Goal: Task Accomplishment & Management: Manage account settings

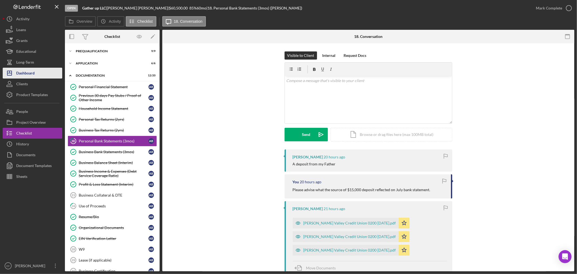
click at [24, 72] on div "Dashboard" at bounding box center [25, 74] width 18 height 12
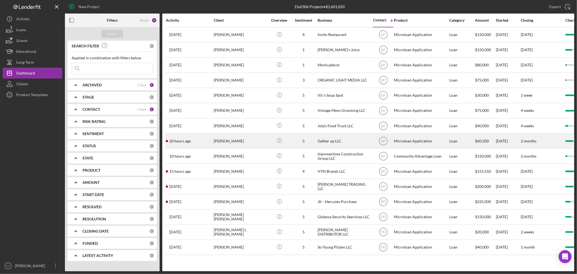
click at [337, 142] on div "Gather up LLC" at bounding box center [345, 141] width 54 height 14
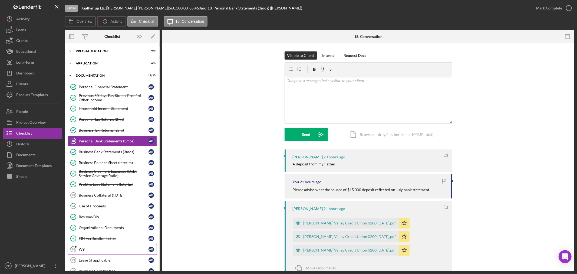
click at [96, 249] on div "W9" at bounding box center [114, 249] width 70 height 4
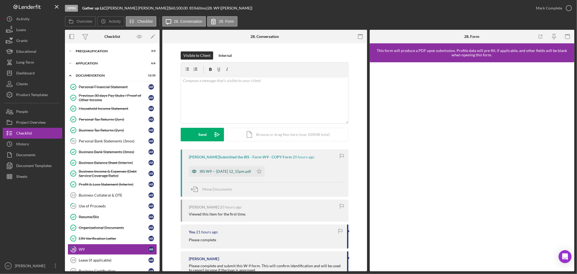
click at [234, 167] on div "IRS W9 -- [DATE] 12_15pm.pdf" at bounding box center [221, 171] width 65 height 11
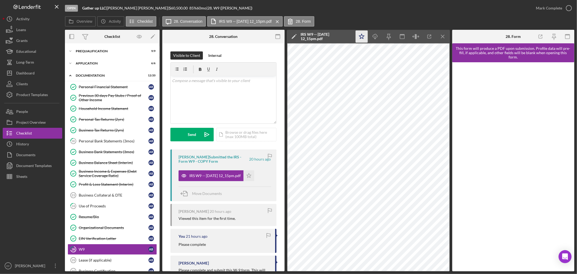
click at [365, 35] on icon "Icon/Star" at bounding box center [362, 37] width 12 height 12
click at [101, 195] on div "Business Collateral & DTE" at bounding box center [114, 195] width 70 height 4
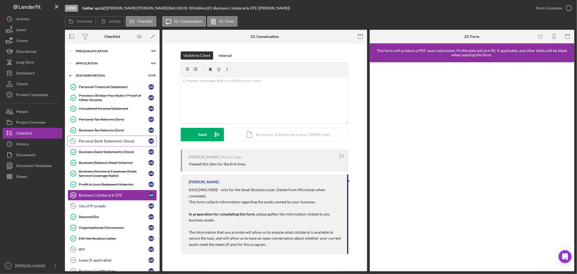
click at [97, 140] on div "Personal Bank Statements (3mos)" at bounding box center [114, 141] width 70 height 4
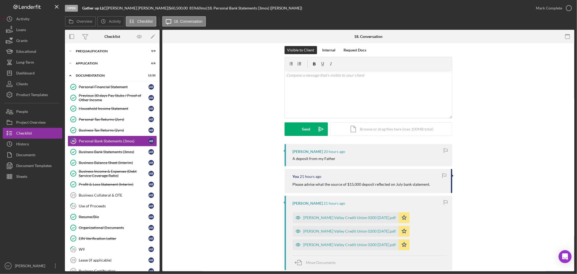
scroll to position [2, 0]
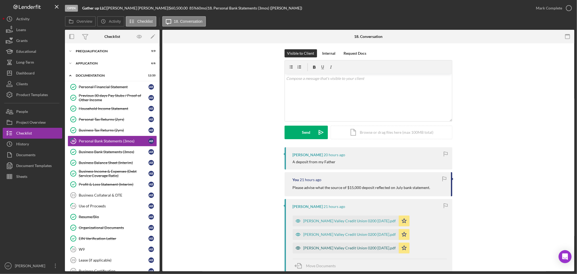
click at [330, 248] on div "[PERSON_NAME] Valley Credit Union 0200 [DATE].pdf" at bounding box center [350, 248] width 93 height 4
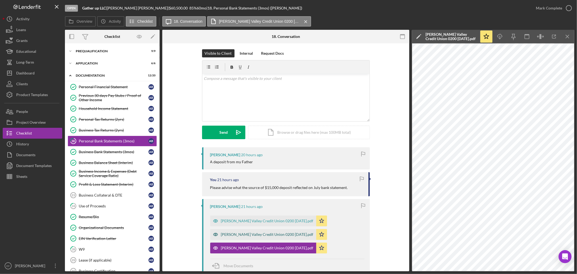
click at [272, 235] on div "[PERSON_NAME] Valley Credit Union 0200 [DATE].pdf" at bounding box center [267, 234] width 93 height 4
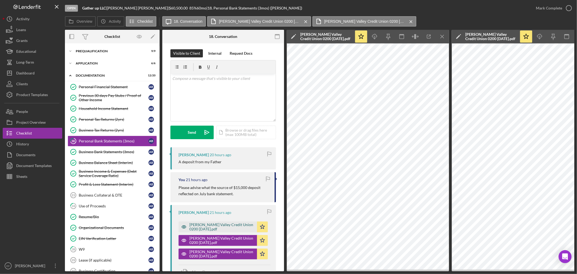
click at [222, 225] on div "[PERSON_NAME] Valley Credit Union 0200 [DATE].pdf" at bounding box center [221, 226] width 65 height 9
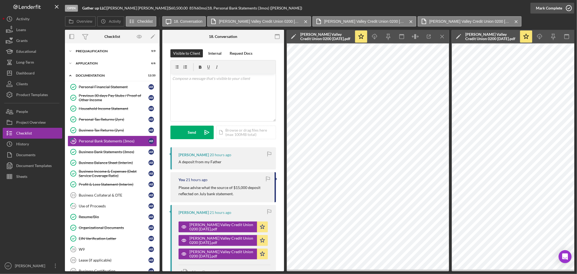
click at [556, 5] on div "Mark Complete" at bounding box center [549, 8] width 26 height 11
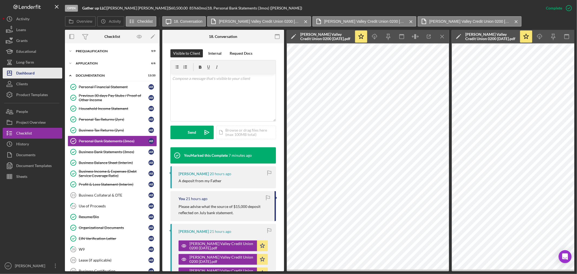
click at [30, 74] on div "Dashboard" at bounding box center [25, 74] width 18 height 12
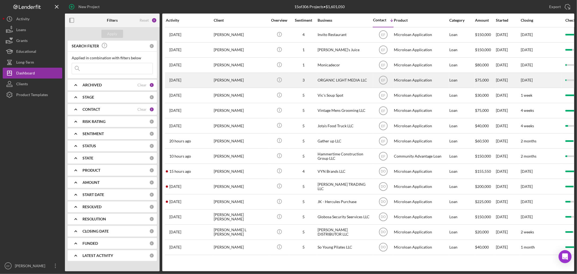
click at [228, 82] on div "[PERSON_NAME]" at bounding box center [241, 80] width 54 height 14
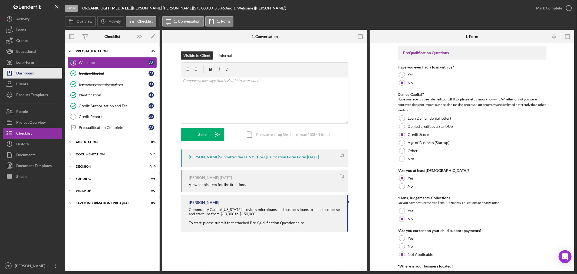
click at [30, 72] on div "Dashboard" at bounding box center [25, 74] width 18 height 12
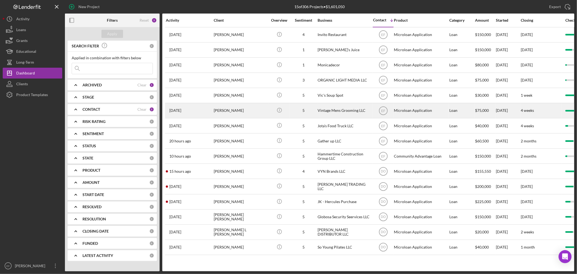
click at [315, 111] on div "5" at bounding box center [303, 110] width 27 height 4
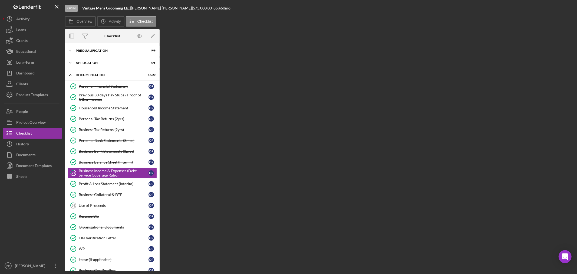
scroll to position [17, 0]
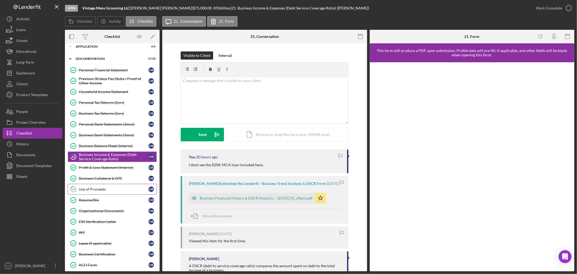
click at [107, 190] on div "Use of Proceeds" at bounding box center [114, 189] width 70 height 4
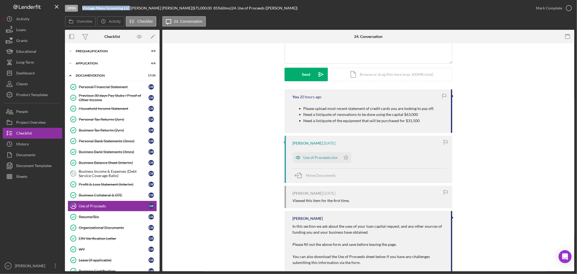
drag, startPoint x: 81, startPoint y: 6, endPoint x: 130, endPoint y: 9, distance: 49.1
click at [130, 9] on div "Open Vintage Mens Grooming LLC | [PERSON_NAME] | $75,000.00 85 % 60 mo | 24. Us…" at bounding box center [298, 8] width 466 height 16
copy b "Vintage Mens Grooming LLC"
click at [83, 63] on div "Application" at bounding box center [114, 63] width 77 height 3
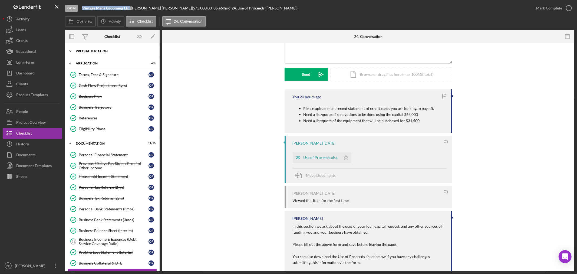
click at [79, 53] on div "Icon/Expander Prequalification 9 / 9" at bounding box center [112, 51] width 95 height 11
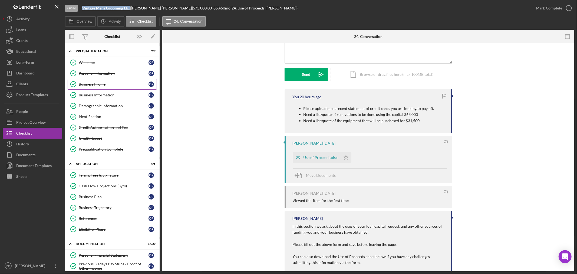
drag, startPoint x: 87, startPoint y: 83, endPoint x: 152, endPoint y: 86, distance: 64.8
click at [87, 82] on link "Business Profile Business Profile O R" at bounding box center [112, 84] width 89 height 11
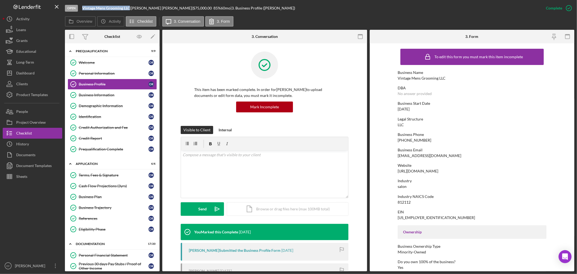
drag, startPoint x: 396, startPoint y: 109, endPoint x: 423, endPoint y: 110, distance: 26.8
click at [423, 110] on form "To edit this form you must mark this item incomplete Business Name Vintage Mens…" at bounding box center [472, 157] width 205 height 228
copy div "[DATE]"
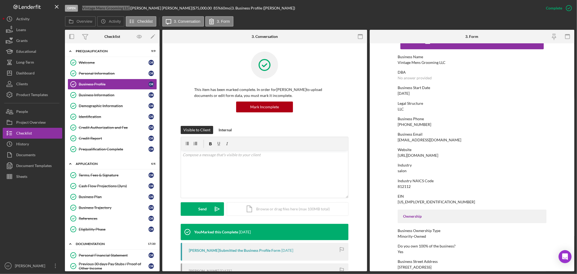
scroll to position [30, 0]
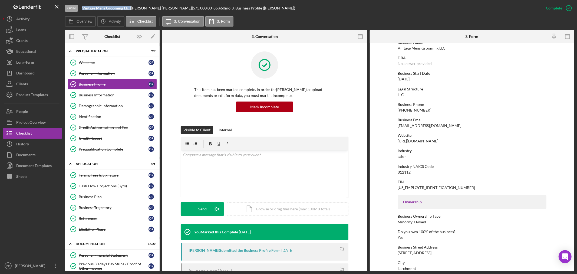
drag, startPoint x: 83, startPoint y: 8, endPoint x: 131, endPoint y: 6, distance: 47.9
click at [131, 6] on div "Vintage Mens Grooming LLC |" at bounding box center [106, 8] width 49 height 4
copy div "Vintage Mens Grooming LLC"
click at [24, 73] on div "Dashboard" at bounding box center [25, 74] width 18 height 12
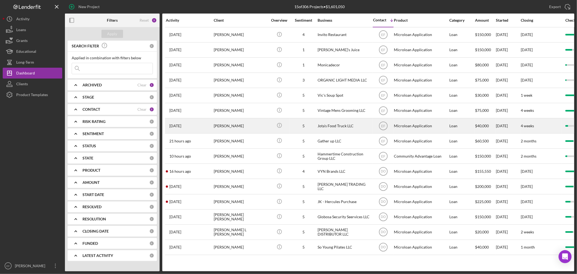
click at [227, 127] on div "[PERSON_NAME]" at bounding box center [241, 126] width 54 height 14
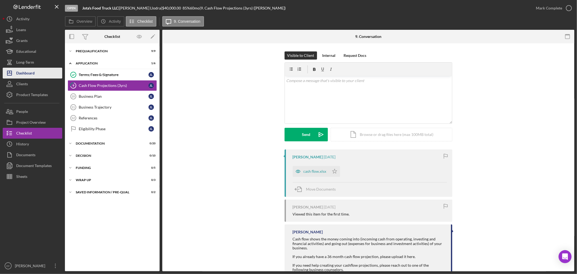
click at [23, 71] on div "Dashboard" at bounding box center [25, 74] width 18 height 12
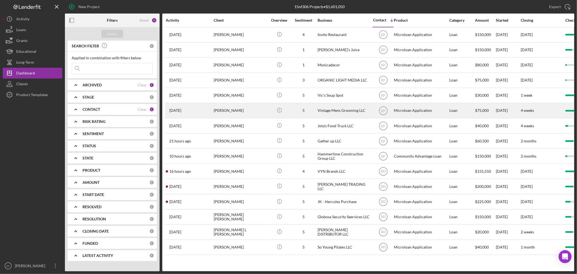
click at [229, 112] on div "[PERSON_NAME]" at bounding box center [241, 110] width 54 height 14
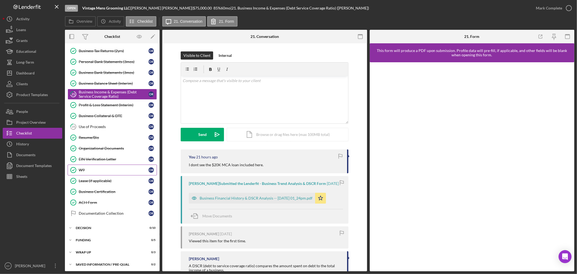
scroll to position [82, 0]
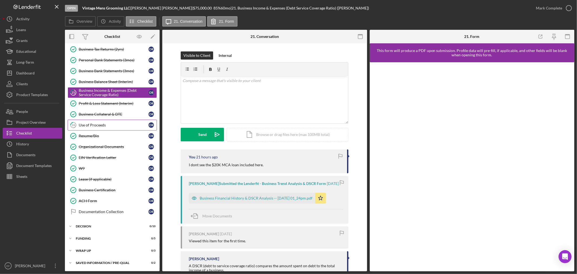
click at [101, 121] on link "24 Use of Proceeds O R" at bounding box center [112, 125] width 89 height 11
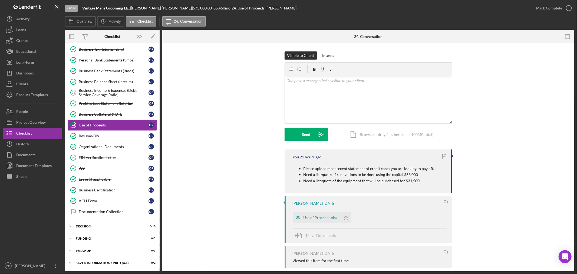
scroll to position [82, 0]
click at [95, 211] on div "Documentation Collection" at bounding box center [114, 211] width 70 height 4
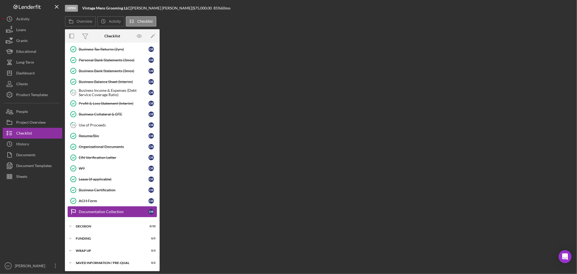
scroll to position [82, 0]
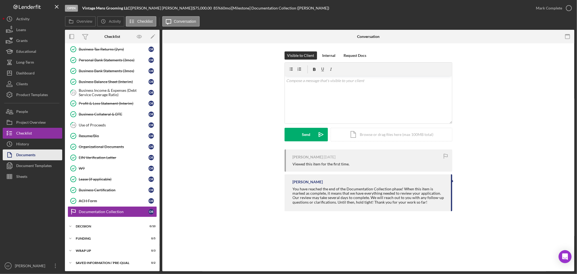
click at [22, 152] on div "Documents" at bounding box center [25, 155] width 19 height 12
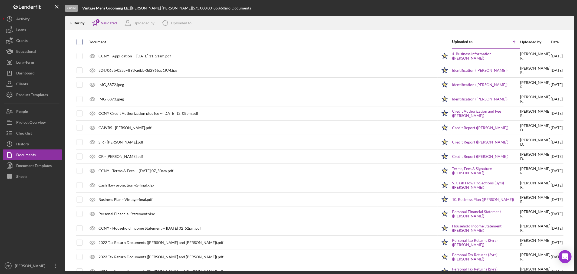
click at [78, 40] on input "checkbox" at bounding box center [79, 41] width 5 height 5
checkbox input "true"
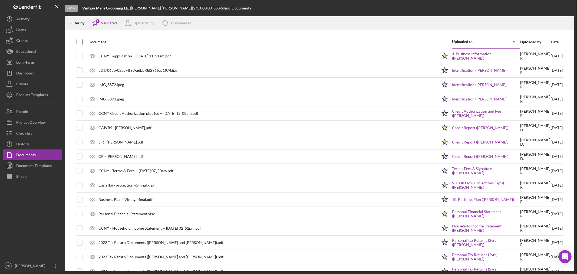
checkbox input "true"
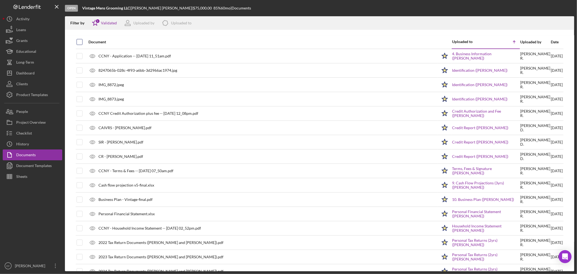
checkbox input "true"
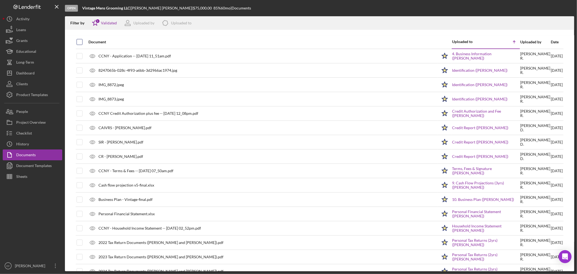
checkbox input "true"
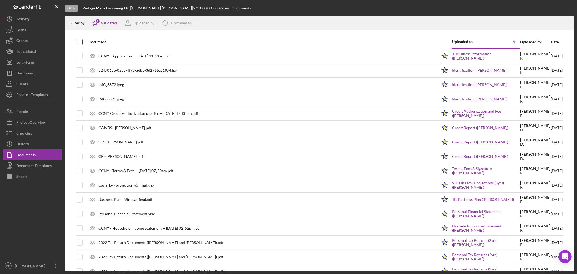
checkbox input "true"
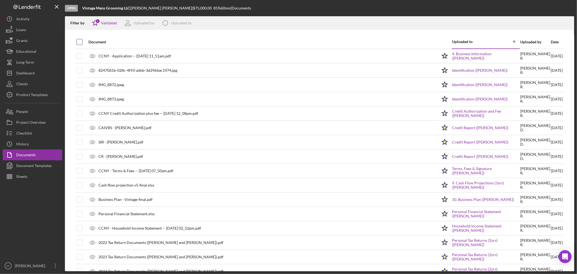
checkbox input "true"
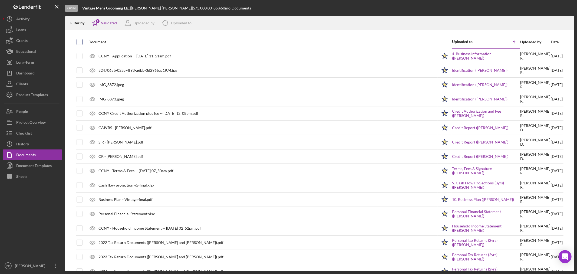
checkbox input "true"
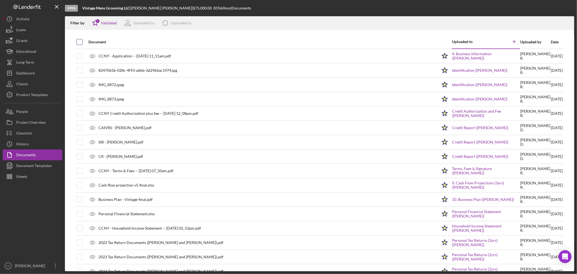
checkbox input "true"
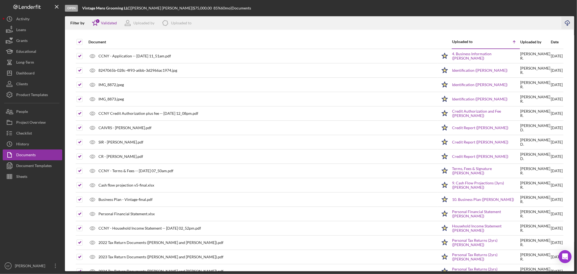
click at [566, 24] on icon "Icon/Download" at bounding box center [568, 23] width 12 height 12
click at [29, 125] on div "Project Overview" at bounding box center [30, 123] width 29 height 12
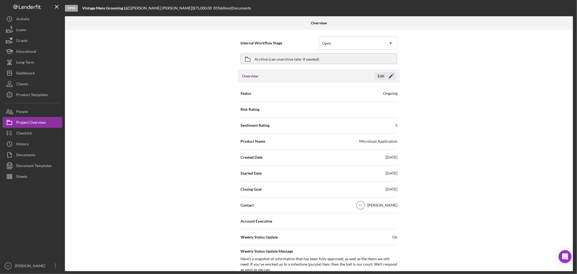
click at [392, 77] on icon "Icon/Edit" at bounding box center [392, 76] width 14 height 14
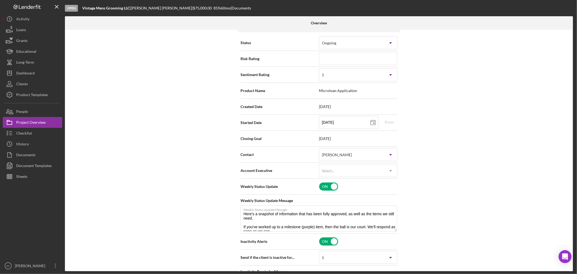
scroll to position [60, 0]
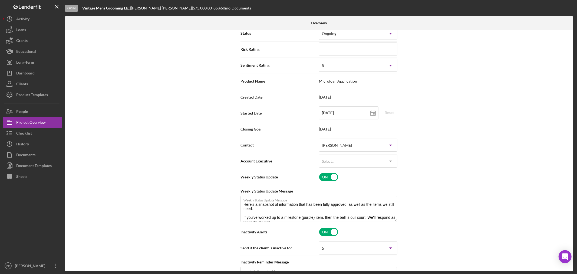
click at [357, 83] on span "Microloan Application" at bounding box center [358, 81] width 78 height 4
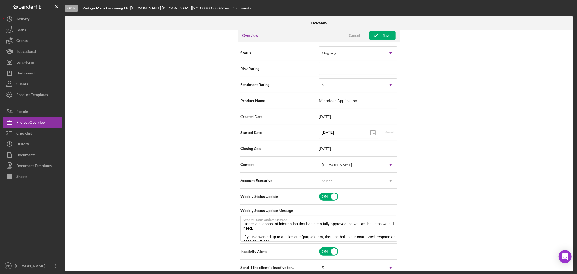
scroll to position [30, 0]
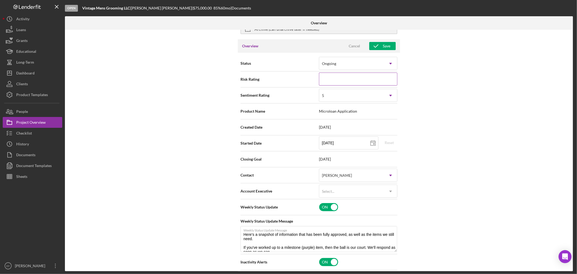
click at [356, 79] on input at bounding box center [358, 79] width 78 height 13
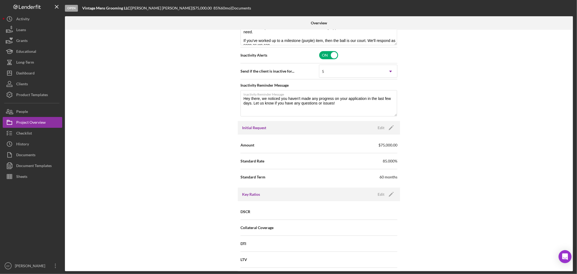
scroll to position [240, 0]
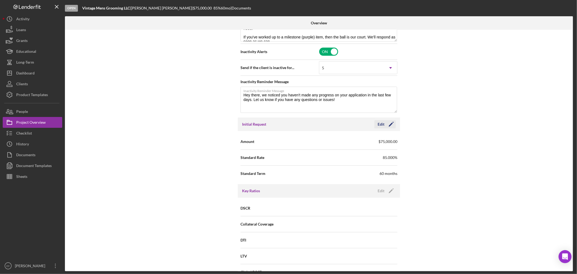
type textarea "Here's a snapshot of information that has been fully approved, as well as the i…"
click at [390, 123] on icon "Icon/Edit" at bounding box center [392, 124] width 14 height 14
drag, startPoint x: 363, startPoint y: 144, endPoint x: 228, endPoint y: 147, distance: 134.8
click at [228, 147] on div "Internal Workflow Stage Open Icon/Dropdown Arrow Archive (can unarchive later i…" at bounding box center [319, 150] width 508 height 241
type input "$150,000"
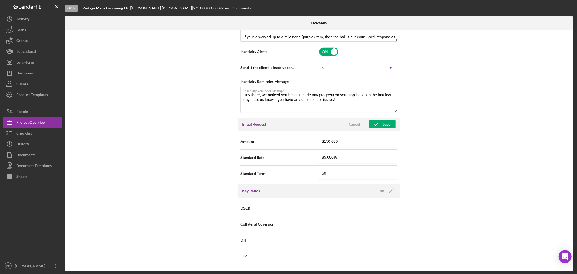
drag, startPoint x: 423, startPoint y: 162, endPoint x: 410, endPoint y: 160, distance: 13.5
click at [419, 161] on div "Internal Workflow Stage Open Icon/Dropdown Arrow Archive (can unarchive later i…" at bounding box center [319, 150] width 508 height 241
drag, startPoint x: 342, startPoint y: 160, endPoint x: 261, endPoint y: 166, distance: 81.9
click at [261, 166] on div "Standard Rate 85.000%" at bounding box center [319, 158] width 157 height 16
type input "13.500%"
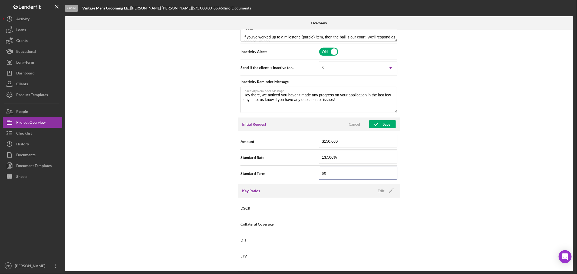
drag, startPoint x: 357, startPoint y: 176, endPoint x: 274, endPoint y: 176, distance: 83.9
click at [274, 176] on div "Standard Term 60" at bounding box center [319, 174] width 157 height 14
type input "120"
drag, startPoint x: 475, startPoint y: 172, endPoint x: 474, endPoint y: 166, distance: 6.2
click at [474, 169] on div "Internal Workflow Stage Open Icon/Dropdown Arrow Archive (can unarchive later i…" at bounding box center [319, 150] width 508 height 241
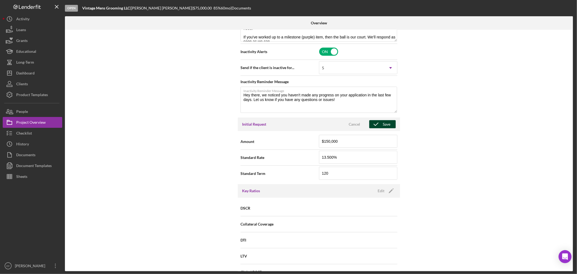
click at [383, 127] on div "Save" at bounding box center [387, 124] width 8 height 8
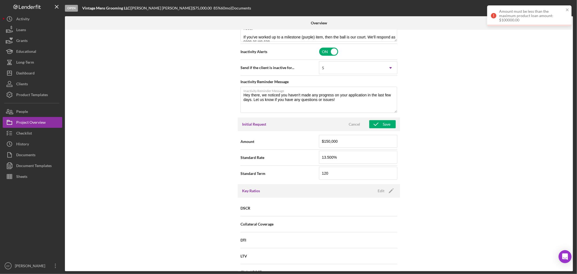
drag, startPoint x: 499, startPoint y: 88, endPoint x: 498, endPoint y: 78, distance: 9.5
click at [499, 83] on div "Internal Workflow Stage Open Icon/Dropdown Arrow Archive (can unarchive later i…" at bounding box center [319, 150] width 508 height 241
click at [564, 257] on icon "Open Intercom Messenger" at bounding box center [565, 256] width 6 height 7
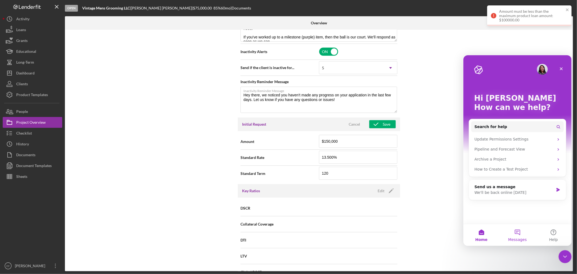
scroll to position [0, 0]
click at [518, 234] on button "Messages" at bounding box center [517, 235] width 36 height 22
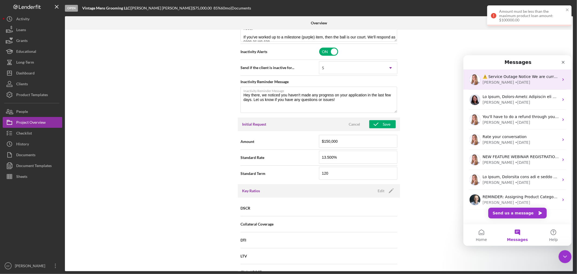
scroll to position [68, 0]
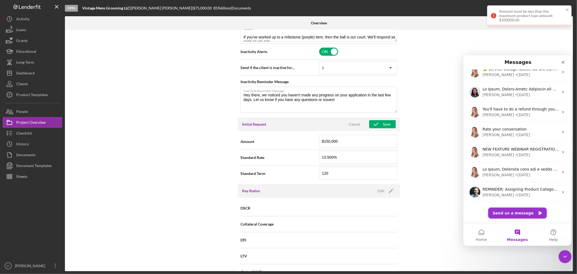
click at [517, 214] on button "Send us a message" at bounding box center [517, 212] width 58 height 11
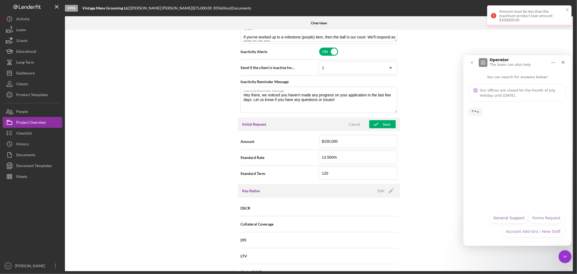
scroll to position [45, 0]
click at [513, 219] on button "General Support" at bounding box center [508, 217] width 39 height 11
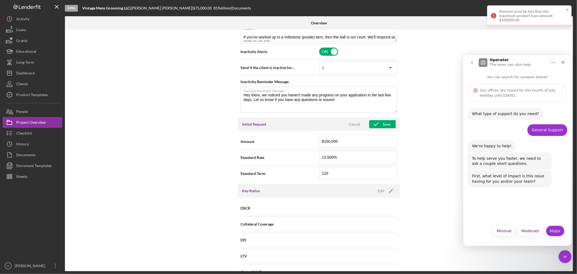
click at [557, 231] on button "Major" at bounding box center [555, 230] width 19 height 11
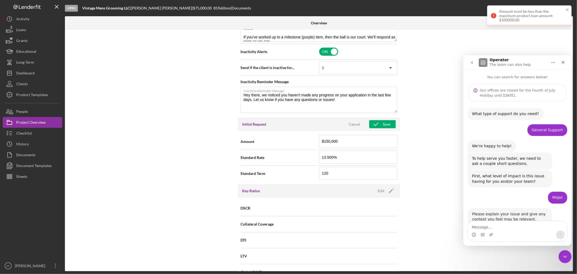
scroll to position [15, 0]
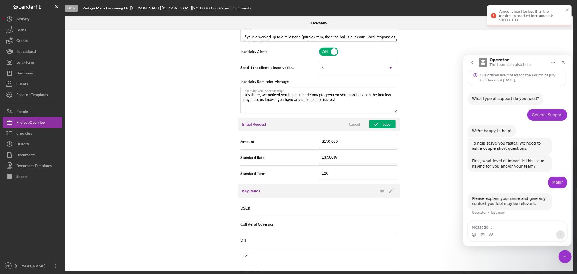
click at [492, 225] on textarea "Message…" at bounding box center [517, 225] width 99 height 9
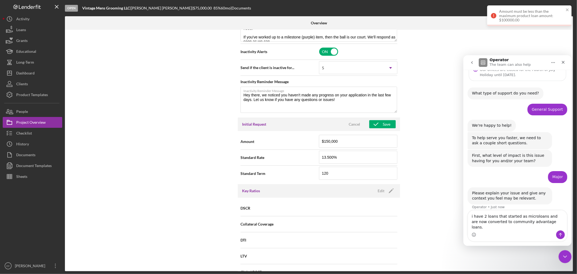
click at [546, 227] on textarea "i have 2 loans that started as microloans and are now converted to community ad…" at bounding box center [517, 220] width 99 height 20
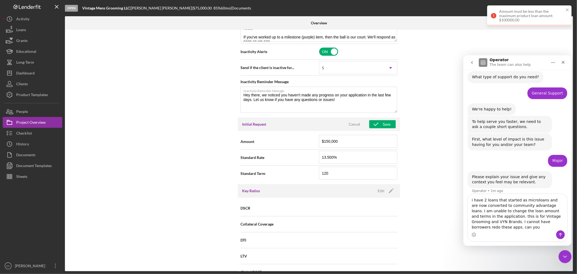
scroll to position [42, 0]
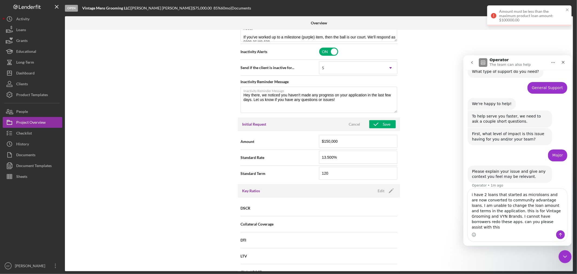
type textarea "i have 2 loans that started as microloans and are now converted to community ad…"
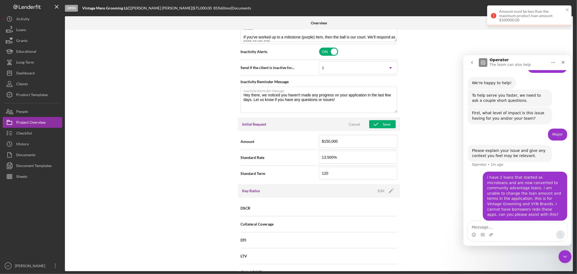
scroll to position [63, 0]
click at [117, 180] on div "Internal Workflow Stage Open Icon/Dropdown Arrow Archive (can unarchive later i…" at bounding box center [319, 150] width 508 height 241
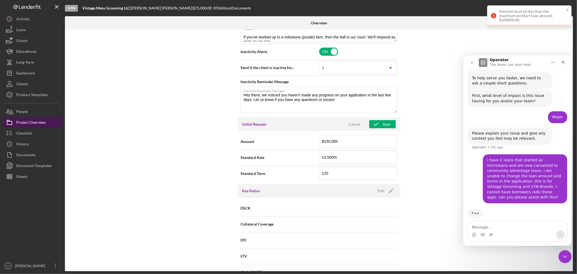
click at [26, 119] on div "Project Overview" at bounding box center [30, 123] width 29 height 12
type textarea "Here's a snapshot of information that has been fully approved, as well as the i…"
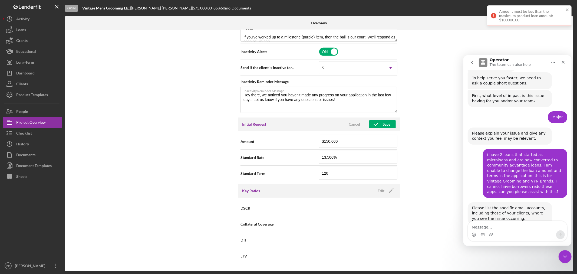
scroll to position [90, 0]
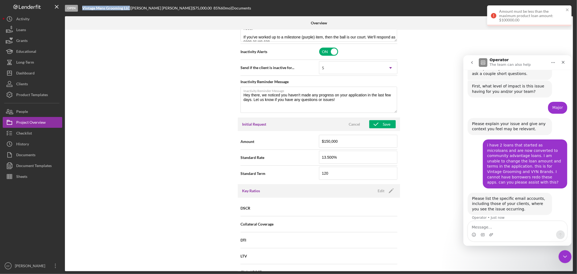
drag, startPoint x: 83, startPoint y: 8, endPoint x: 125, endPoint y: 7, distance: 42.5
click at [130, 8] on b "Vintage Mens Grooming LLC" at bounding box center [106, 8] width 48 height 5
drag, startPoint x: 124, startPoint y: 7, endPoint x: 199, endPoint y: 170, distance: 180.3
click at [199, 171] on div "Internal Workflow Stage Open Icon/Dropdown Arrow Archive (can unarchive later i…" at bounding box center [319, 150] width 508 height 241
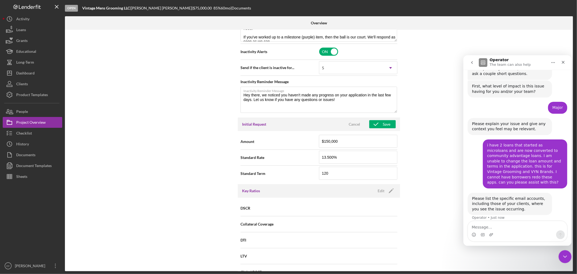
click at [173, 134] on div "Internal Workflow Stage Open Icon/Dropdown Arrow Archive (can unarchive later i…" at bounding box center [319, 150] width 508 height 241
click at [25, 134] on div "Checklist" at bounding box center [24, 134] width 16 height 12
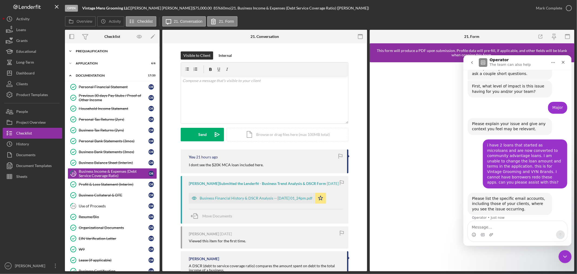
click at [94, 51] on div "Prequalification" at bounding box center [114, 51] width 77 height 3
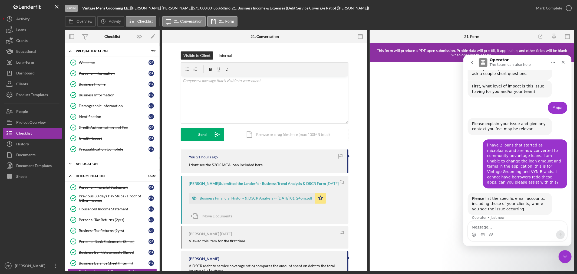
click at [98, 163] on div "Application" at bounding box center [114, 163] width 77 height 3
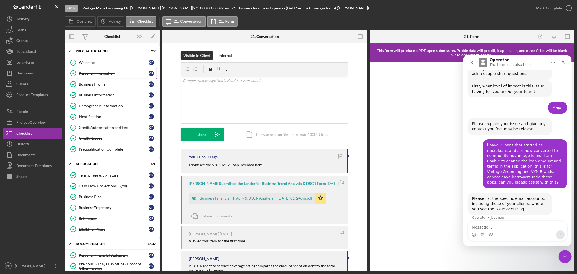
click at [105, 74] on div "Personal Information" at bounding box center [114, 73] width 70 height 4
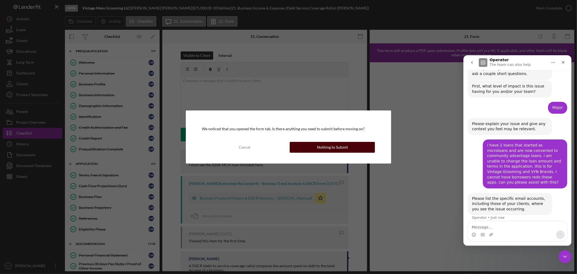
click at [341, 148] on div "Nothing to Submit" at bounding box center [332, 147] width 31 height 11
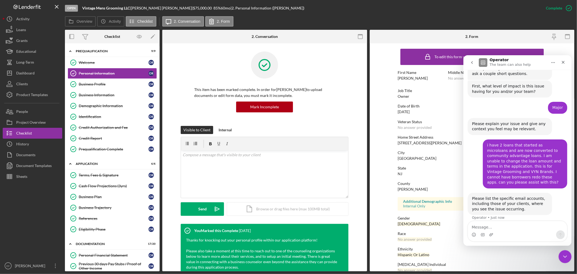
scroll to position [25, 0]
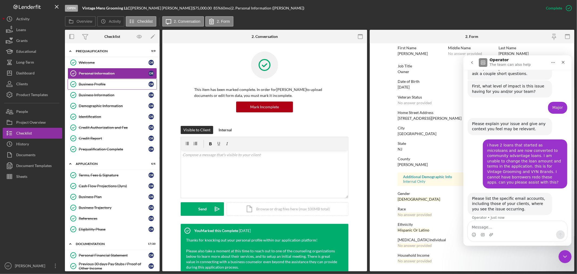
click at [91, 85] on div "Business Profile" at bounding box center [114, 84] width 70 height 4
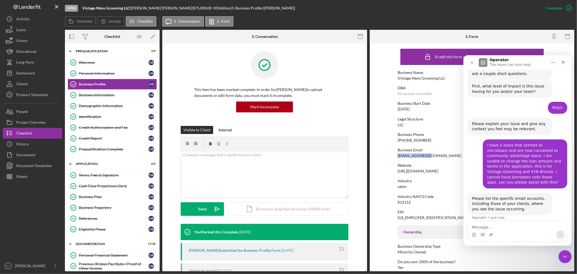
drag, startPoint x: 396, startPoint y: 156, endPoint x: 434, endPoint y: 156, distance: 37.3
click at [434, 156] on form "To edit this form you must mark this item incomplete Business Name Vintage Mens…" at bounding box center [472, 157] width 205 height 228
copy div "[EMAIL_ADDRESS][DOMAIN_NAME]"
click at [516, 226] on textarea "Message…" at bounding box center [517, 225] width 99 height 9
paste textarea "[EMAIL_ADDRESS][DOMAIN_NAME]"
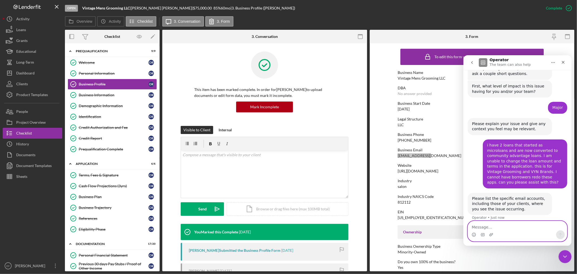
type textarea "[EMAIL_ADDRESS][DOMAIN_NAME]"
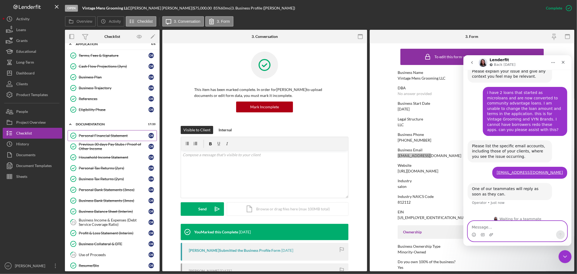
scroll to position [120, 0]
click at [101, 225] on div "Business Income & Expenses (Debt Service Coverage Ratio)" at bounding box center [114, 221] width 70 height 9
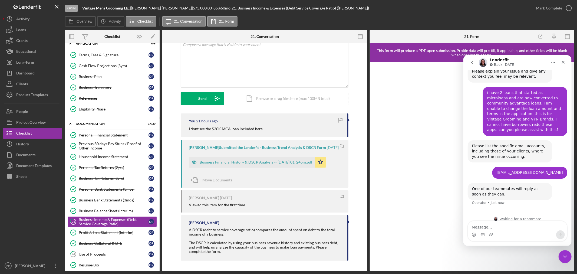
scroll to position [36, 0]
click at [242, 161] on div "Business Financial History & DSCR Analysis -- [DATE] 01_24pm.pdf" at bounding box center [256, 162] width 113 height 4
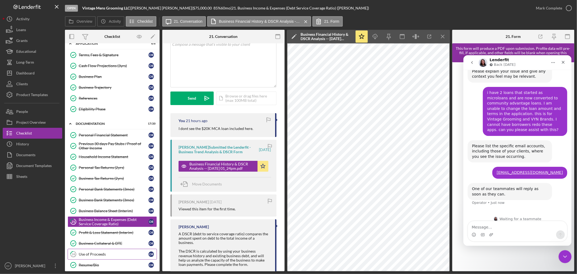
click at [106, 255] on div "Use of Proceeds" at bounding box center [114, 254] width 70 height 4
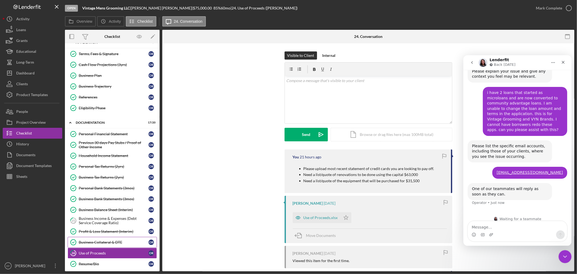
scroll to position [120, 0]
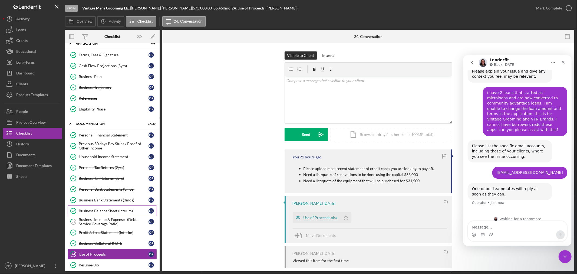
click at [108, 214] on link "Business Balance Sheet (Interim) Business Balance Sheet (Interim) O R" at bounding box center [112, 210] width 89 height 11
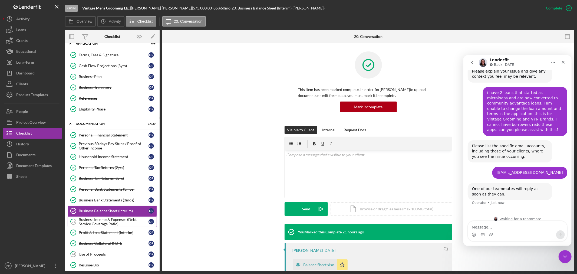
click at [108, 222] on div "Business Income & Expenses (Debt Service Coverage Ratio)" at bounding box center [114, 221] width 70 height 9
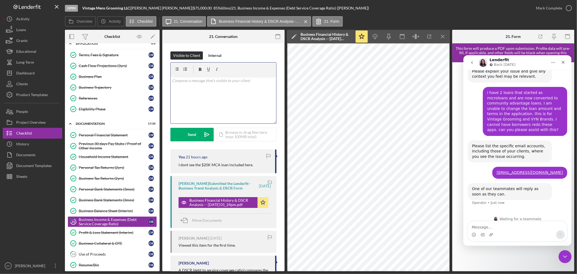
click at [211, 90] on div "v Color teal Color pink Remove color Add row above Add row below Add column bef…" at bounding box center [224, 99] width 106 height 47
drag, startPoint x: 193, startPoint y: 136, endPoint x: 261, endPoint y: 114, distance: 71.3
click at [238, 127] on form "v Color teal Color pink Remove color Add row above Add row below Add column bef…" at bounding box center [223, 101] width 106 height 79
click at [187, 132] on button "Send Icon/icon-invite-send" at bounding box center [191, 135] width 43 height 14
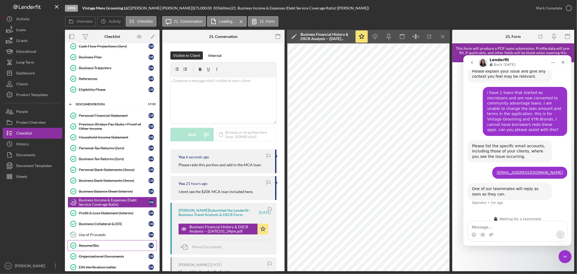
scroll to position [150, 0]
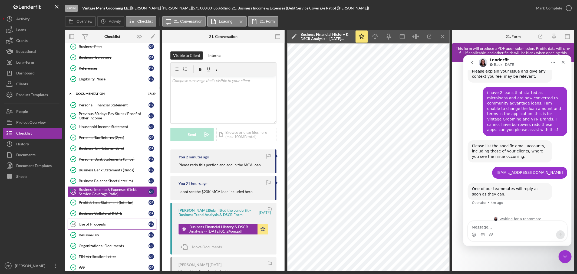
click at [97, 225] on div "Use of Proceeds" at bounding box center [114, 224] width 70 height 4
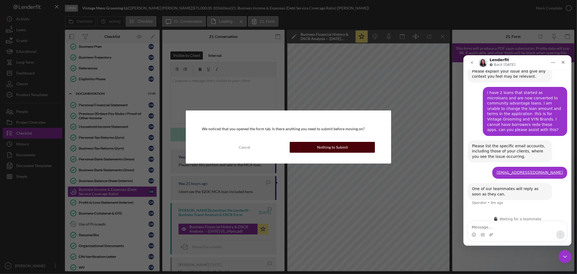
click at [315, 152] on button "Nothing to Submit" at bounding box center [332, 147] width 85 height 11
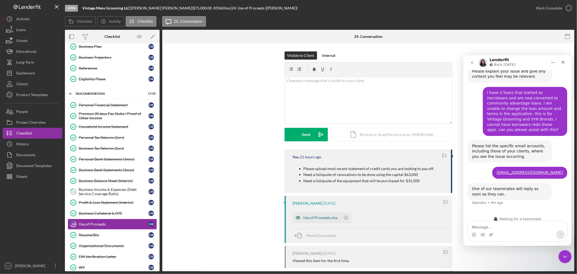
click at [321, 219] on div "Use of Proceeds.xlsx" at bounding box center [321, 217] width 34 height 4
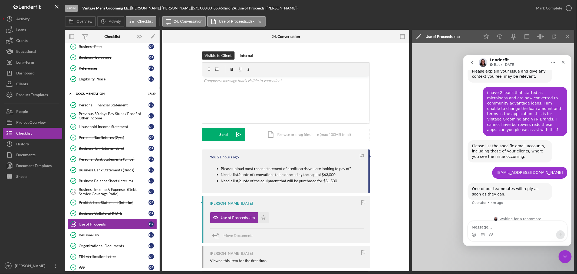
click at [564, 256] on icon "Close Intercom Messenger" at bounding box center [565, 256] width 6 height 6
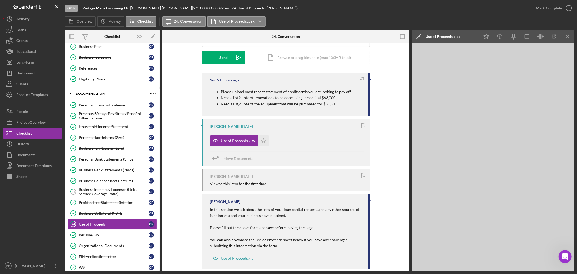
scroll to position [86, 0]
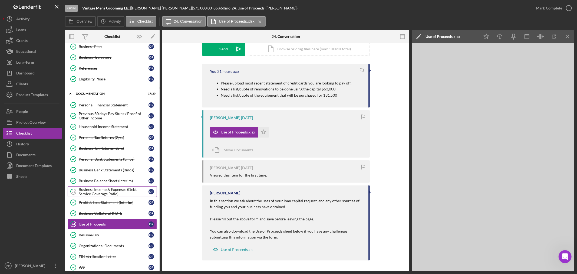
click at [104, 190] on div "Business Income & Expenses (Debt Service Coverage Ratio)" at bounding box center [114, 191] width 70 height 9
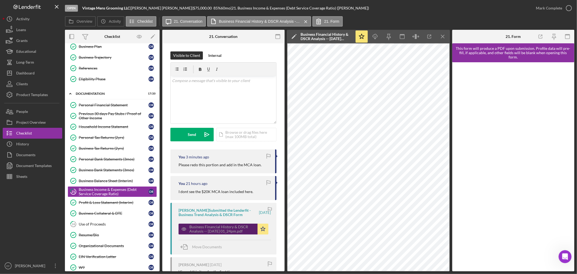
click at [211, 231] on div "Business Financial History & DSCR Analysis -- [DATE] 01_24pm.pdf" at bounding box center [221, 229] width 65 height 9
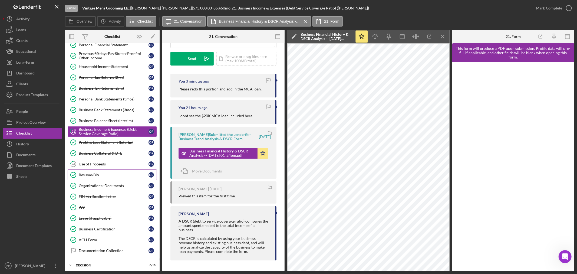
scroll to position [180, 0]
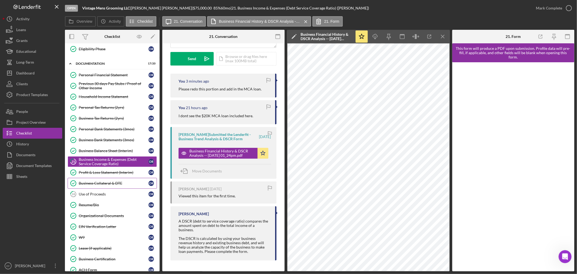
click at [96, 183] on div "Business Collateral & DTE" at bounding box center [114, 183] width 70 height 4
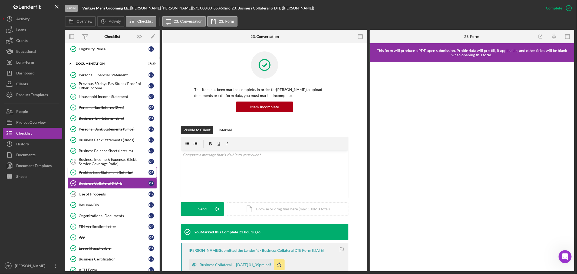
click at [101, 173] on div "Profit & Loss Statement (Interim)" at bounding box center [114, 172] width 70 height 4
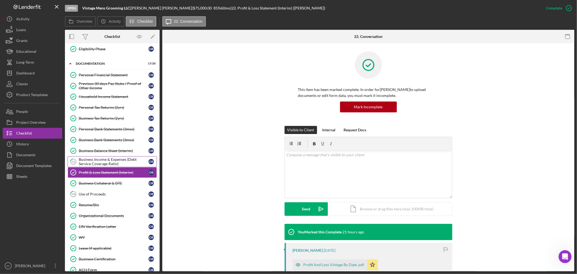
click at [98, 163] on div "Business Income & Expenses (Debt Service Coverage Ratio)" at bounding box center [114, 161] width 70 height 9
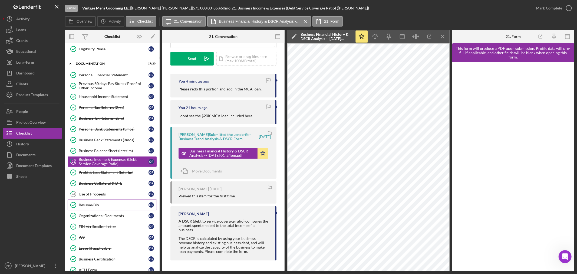
scroll to position [76, 0]
click at [97, 140] on div "Business Bank Statements (3mos)" at bounding box center [114, 140] width 70 height 4
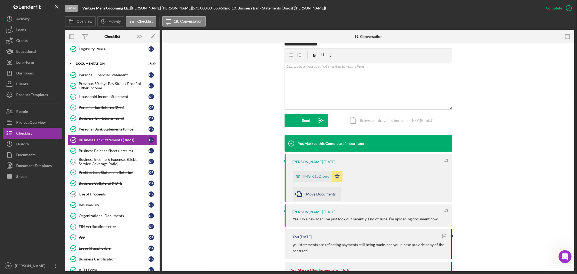
scroll to position [90, 0]
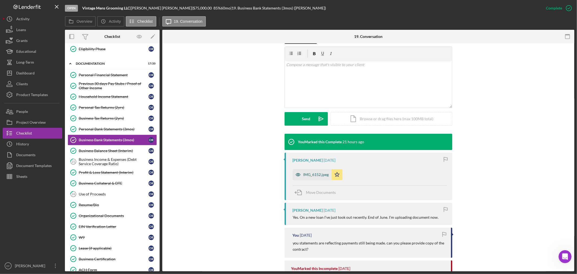
click at [318, 178] on div "IMG_6152.jpeg" at bounding box center [312, 174] width 39 height 11
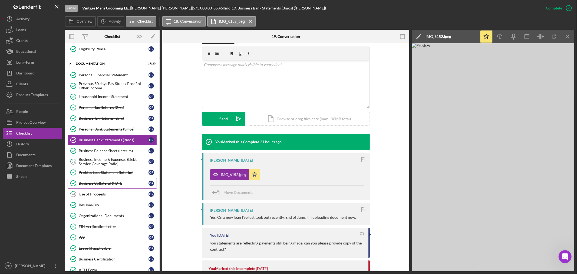
click at [87, 189] on link "Business Collateral & DTE Business Collateral & DTE O R" at bounding box center [112, 183] width 89 height 11
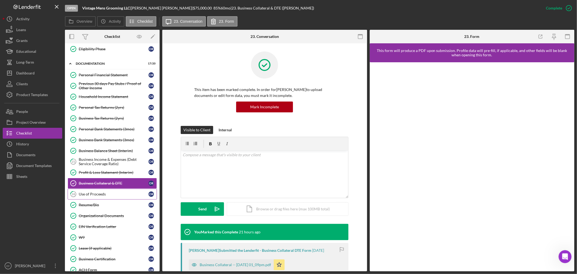
click at [88, 195] on div "Use of Proceeds" at bounding box center [114, 194] width 70 height 4
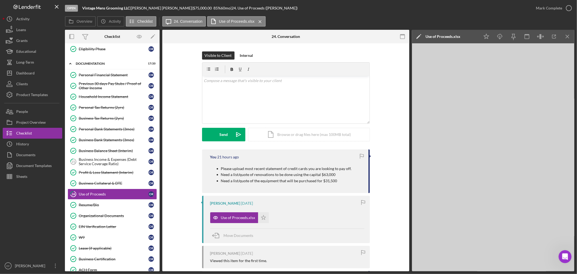
scroll to position [251, 0]
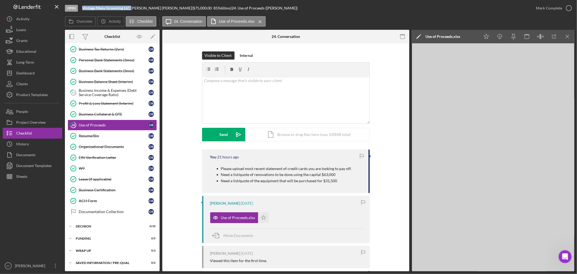
drag, startPoint x: 83, startPoint y: 6, endPoint x: 131, endPoint y: 8, distance: 48.2
click at [131, 8] on div "Vintage Mens Grooming LLC |" at bounding box center [106, 8] width 49 height 4
copy div "Vintage Mens Grooming LLC"
click at [139, 5] on div "Open Vintage Mens Grooming LLC | [PERSON_NAME] | $75,000.00 85 % 60 mo | 24. Us…" at bounding box center [298, 8] width 466 height 16
drag, startPoint x: 135, startPoint y: 6, endPoint x: 159, endPoint y: 6, distance: 24.1
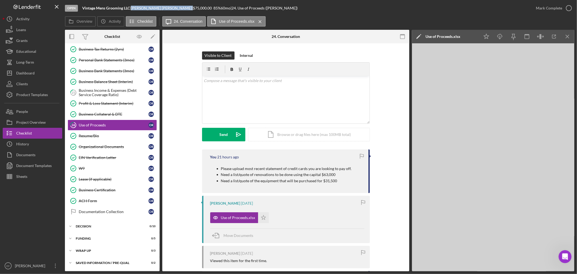
click at [159, 6] on div "[PERSON_NAME] |" at bounding box center [162, 8] width 62 height 4
copy div "[PERSON_NAME]"
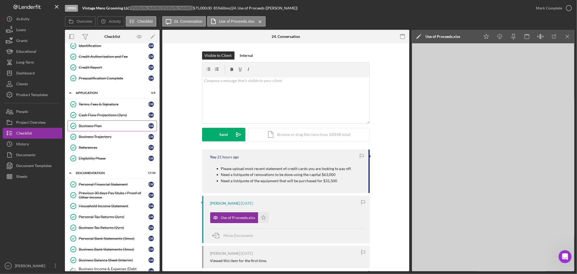
scroll to position [0, 0]
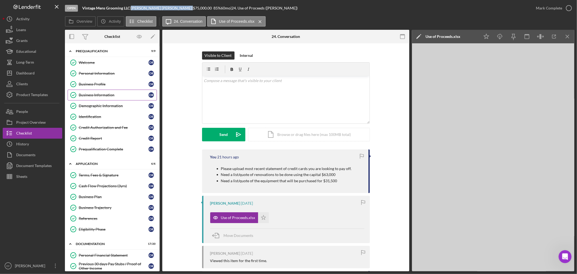
click at [95, 98] on link "Business Information Business Information O R" at bounding box center [112, 95] width 89 height 11
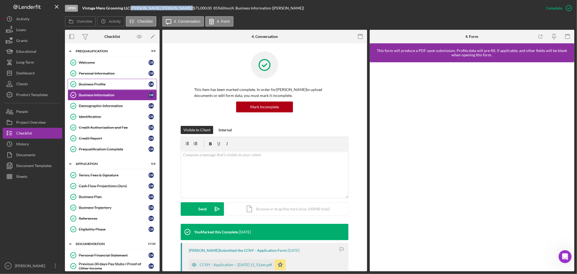
click at [85, 83] on div "Business Profile" at bounding box center [114, 84] width 70 height 4
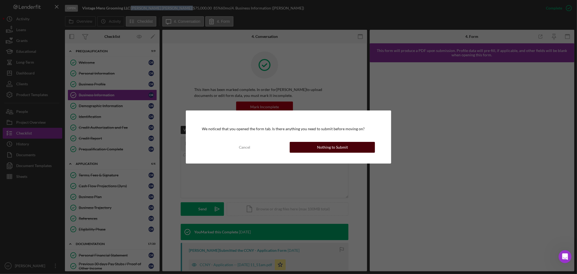
click at [306, 142] on button "Nothing to Submit" at bounding box center [332, 147] width 85 height 11
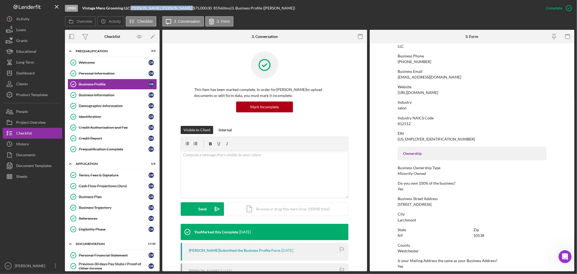
scroll to position [90, 0]
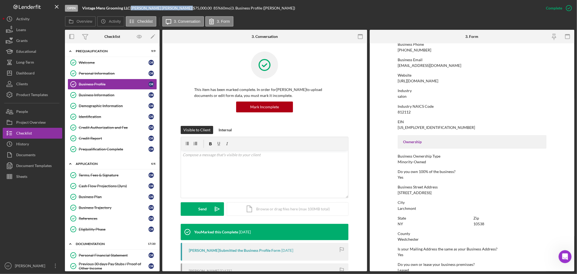
drag, startPoint x: 393, startPoint y: 190, endPoint x: 441, endPoint y: 194, distance: 47.8
click at [441, 194] on form "To edit this form you must mark this item incomplete Business Name Vintage Mens…" at bounding box center [472, 157] width 205 height 228
copy div "[STREET_ADDRESS]"
click at [418, 193] on div "[STREET_ADDRESS]" at bounding box center [415, 193] width 34 height 4
copy div "[STREET_ADDRESS]"
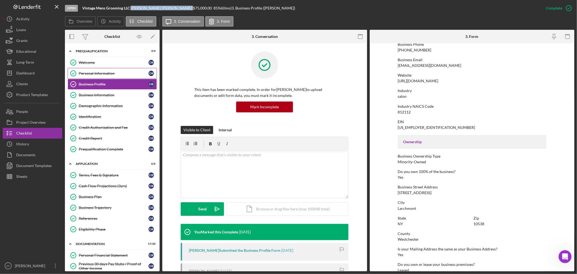
click at [80, 76] on link "Personal Information Personal Information O R" at bounding box center [112, 73] width 89 height 11
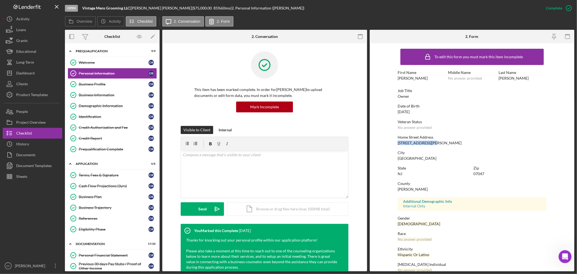
drag, startPoint x: 398, startPoint y: 143, endPoint x: 439, endPoint y: 142, distance: 40.9
click at [439, 142] on div "Home Street Address [STREET_ADDRESS][PERSON_NAME]" at bounding box center [472, 140] width 149 height 10
copy div "[STREET_ADDRESS][PERSON_NAME]"
drag, startPoint x: 47, startPoint y: 218, endPoint x: 104, endPoint y: 71, distance: 158.0
click at [46, 213] on div at bounding box center [33, 221] width 60 height 78
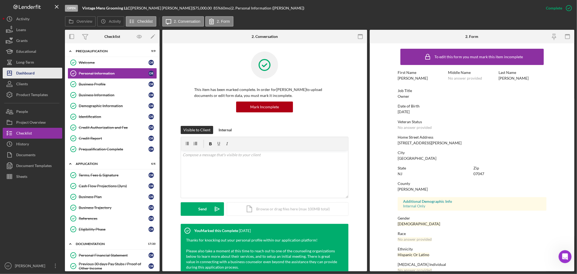
click at [34, 72] on div "Dashboard" at bounding box center [25, 74] width 18 height 12
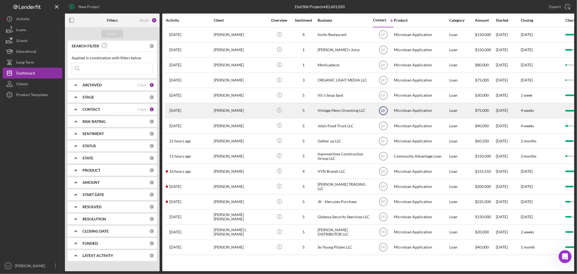
click at [383, 37] on text "EF" at bounding box center [383, 35] width 4 height 4
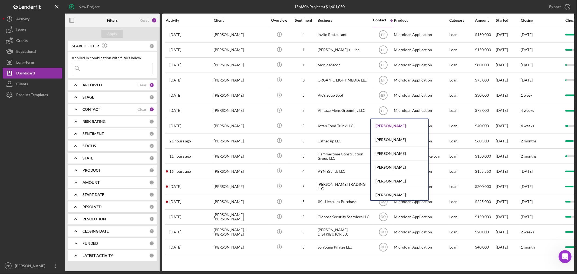
click at [386, 126] on div "[PERSON_NAME]" at bounding box center [399, 126] width 57 height 14
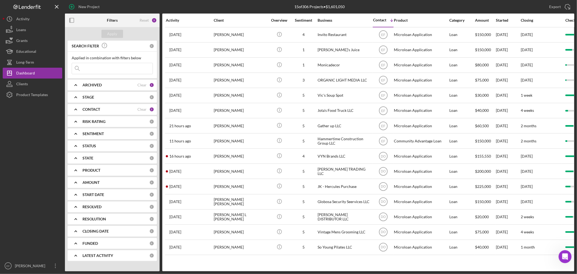
drag, startPoint x: 19, startPoint y: 221, endPoint x: 22, endPoint y: 211, distance: 10.0
click at [23, 216] on div at bounding box center [33, 180] width 60 height 160
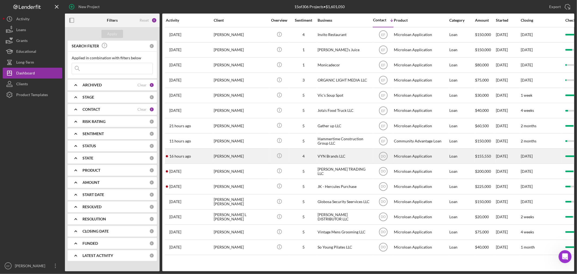
click at [252, 159] on div "[PERSON_NAME]" at bounding box center [241, 156] width 54 height 14
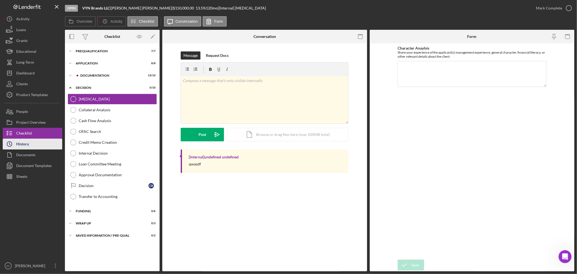
click at [34, 142] on button "Icon/History History" at bounding box center [33, 144] width 60 height 11
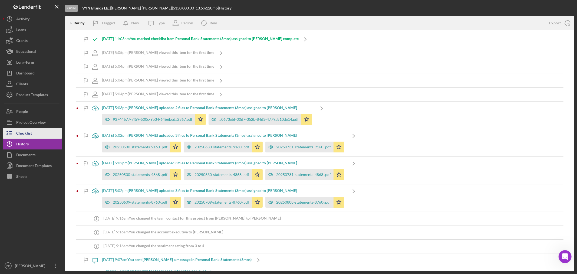
click at [31, 133] on div "Checklist" at bounding box center [24, 134] width 16 height 12
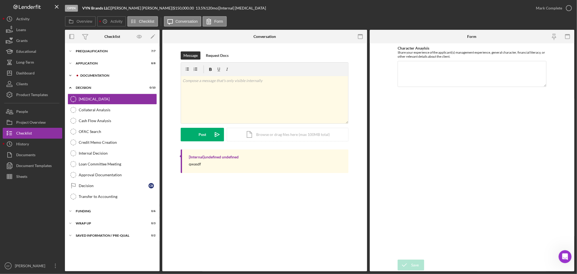
click at [94, 73] on div "Icon/Expander Documentation 19 / 19" at bounding box center [112, 75] width 95 height 11
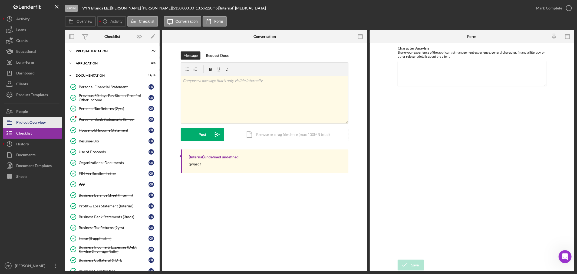
click at [33, 121] on div "Project Overview" at bounding box center [30, 123] width 29 height 12
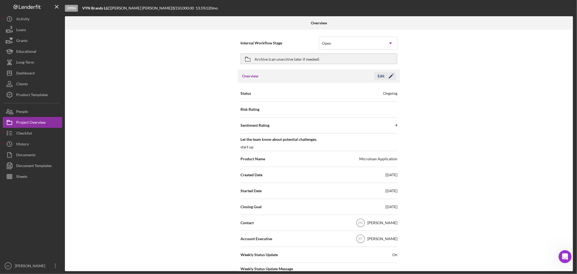
click at [394, 73] on icon "Icon/Edit" at bounding box center [392, 76] width 14 height 14
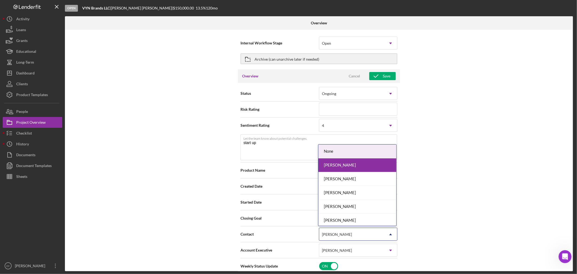
click at [347, 233] on div "[PERSON_NAME]" at bounding box center [351, 234] width 65 height 12
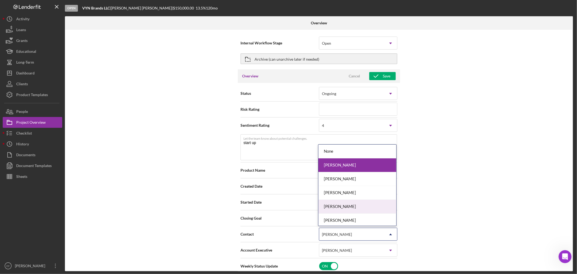
scroll to position [43, 0]
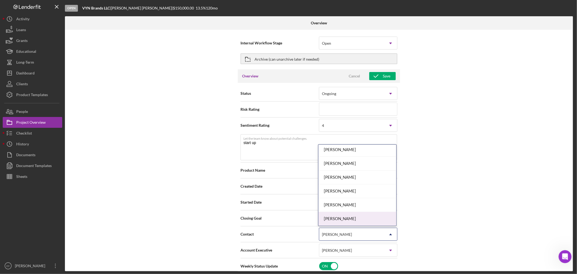
drag, startPoint x: 337, startPoint y: 218, endPoint x: 359, endPoint y: 215, distance: 21.9
click at [336, 217] on div "[PERSON_NAME]" at bounding box center [357, 219] width 78 height 14
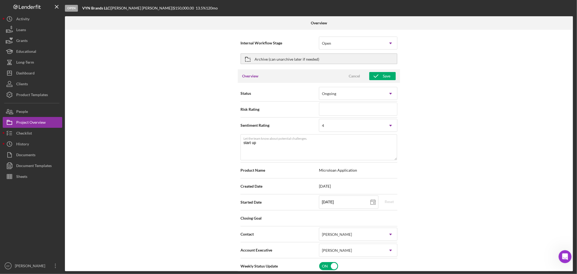
click at [449, 191] on div "Internal Workflow Stage Open Icon/Dropdown Arrow Archive (can unarchive later i…" at bounding box center [319, 150] width 508 height 241
click at [377, 77] on icon "button" at bounding box center [376, 76] width 14 height 14
type textarea "Here's a snapshot of information that has been fully approved, as well as the i…"
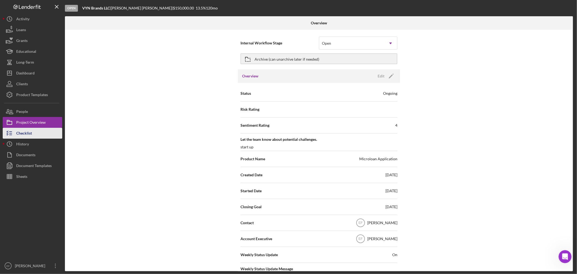
click at [20, 133] on div "Checklist" at bounding box center [24, 134] width 16 height 12
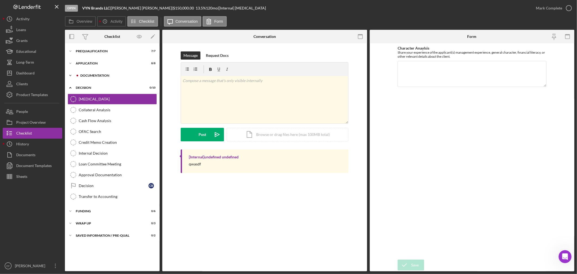
click at [100, 77] on div "Icon/Expander Documentation 19 / 19" at bounding box center [112, 75] width 95 height 11
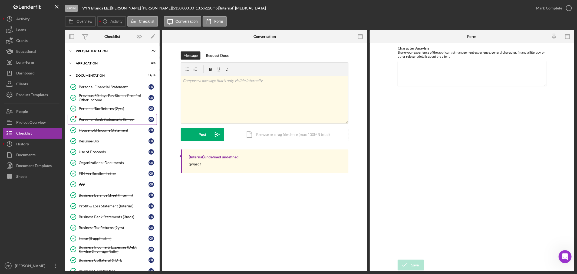
click at [93, 120] on div "Personal Bank Statements (3mos)" at bounding box center [114, 119] width 70 height 4
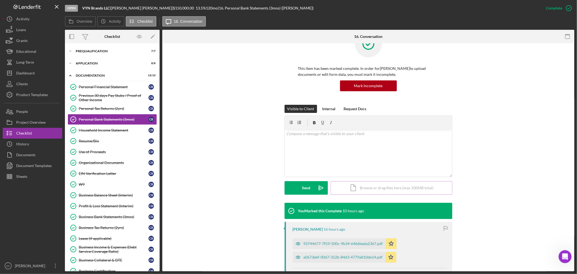
scroll to position [30, 0]
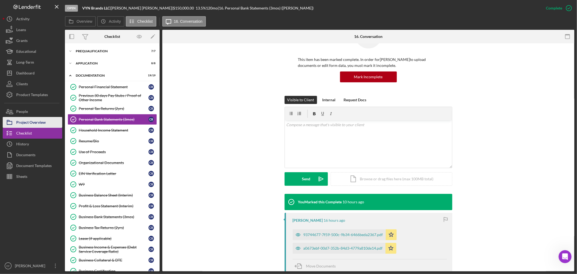
click at [25, 120] on div "Project Overview" at bounding box center [30, 123] width 29 height 12
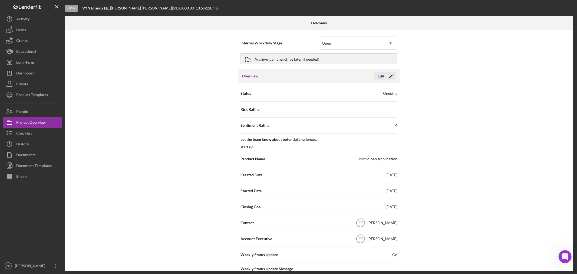
click at [386, 77] on icon "Icon/Edit" at bounding box center [392, 76] width 14 height 14
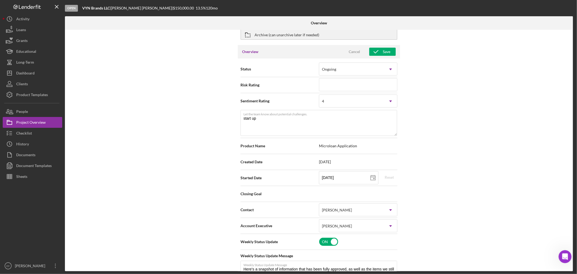
scroll to position [60, 0]
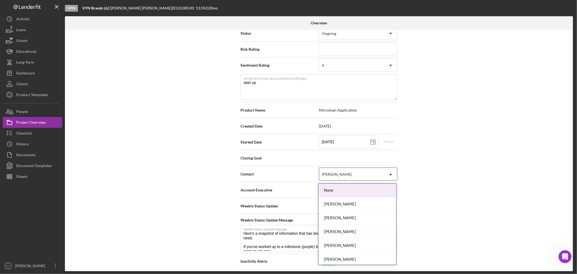
click at [348, 175] on div "[PERSON_NAME]" at bounding box center [351, 174] width 65 height 12
click at [344, 203] on div "[PERSON_NAME]" at bounding box center [357, 204] width 78 height 14
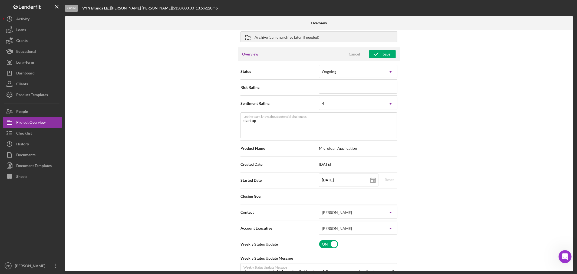
scroll to position [0, 0]
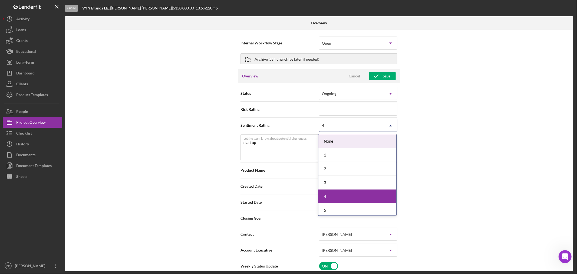
click at [350, 126] on div "4" at bounding box center [351, 125] width 65 height 12
click at [443, 114] on div "Internal Workflow Stage Open Icon/Dropdown Arrow Archive (can unarchive later i…" at bounding box center [319, 150] width 508 height 241
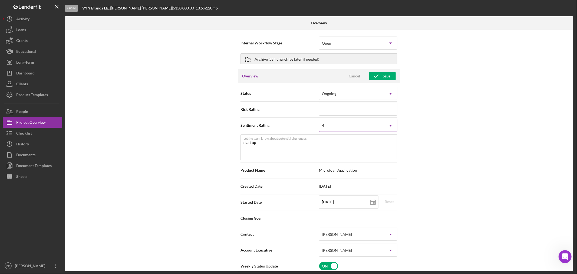
click at [331, 125] on div "4" at bounding box center [351, 125] width 65 height 12
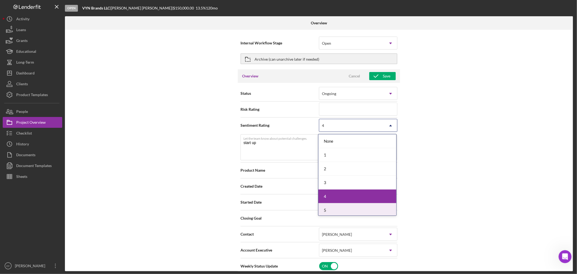
drag, startPoint x: 328, startPoint y: 209, endPoint x: 436, endPoint y: 188, distance: 109.4
click at [329, 209] on div "5" at bounding box center [357, 210] width 78 height 14
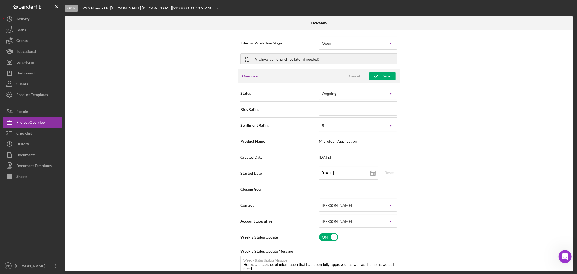
click at [439, 183] on div "Internal Workflow Stage Open Icon/Dropdown Arrow Archive (can unarchive later i…" at bounding box center [319, 150] width 508 height 241
click at [386, 74] on div "Save" at bounding box center [387, 76] width 8 height 8
type textarea "Here's a snapshot of information that has been fully approved, as well as the i…"
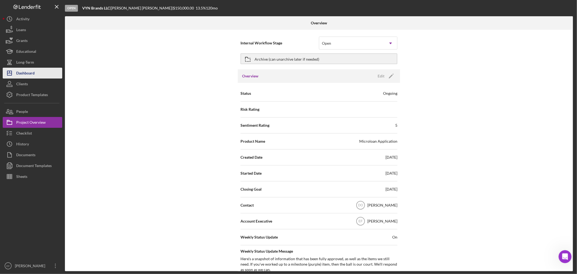
click at [30, 73] on div "Dashboard" at bounding box center [25, 74] width 18 height 12
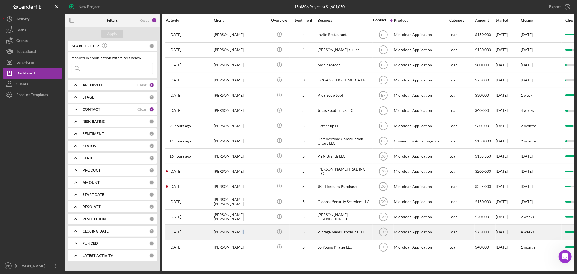
click at [237, 231] on div "[PERSON_NAME]" at bounding box center [241, 232] width 54 height 14
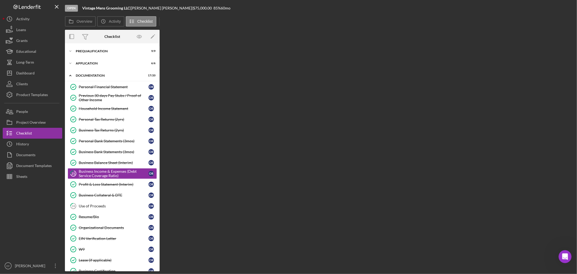
scroll to position [17, 0]
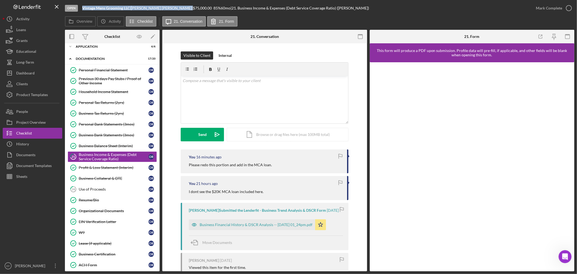
drag, startPoint x: 82, startPoint y: 7, endPoint x: 159, endPoint y: 7, distance: 77.1
click at [159, 7] on div "Vintage Mens Grooming LLC | [PERSON_NAME] | $75,000.00 85 % 60 mo | 21. Busines…" at bounding box center [225, 8] width 287 height 4
copy div "Vintage Mens Grooming LLC | [PERSON_NAME]"
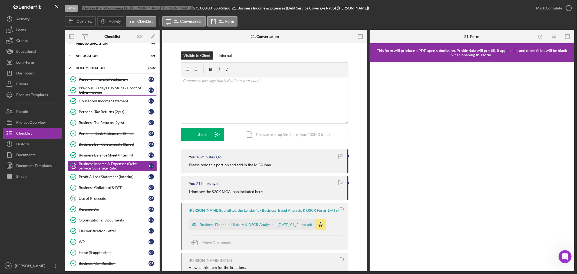
scroll to position [0, 0]
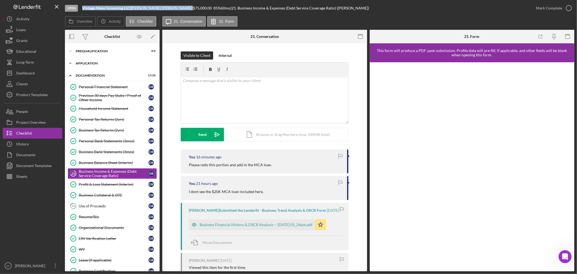
click at [83, 67] on div "Icon/Expander Application 6 / 6" at bounding box center [112, 63] width 95 height 11
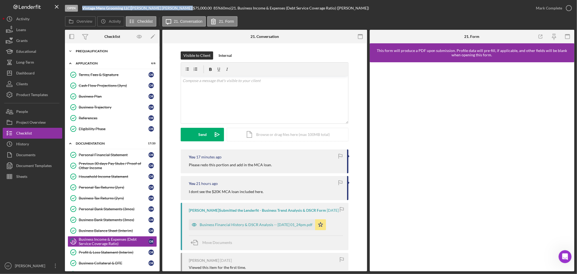
click at [87, 50] on div "Prequalification" at bounding box center [114, 51] width 77 height 3
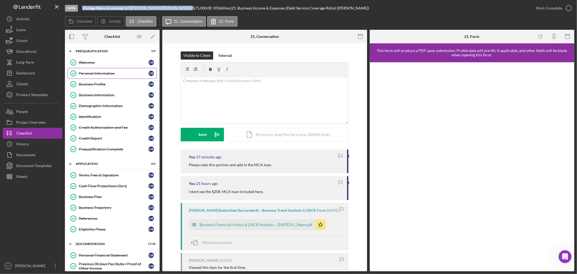
click at [94, 73] on div "Personal Information" at bounding box center [114, 73] width 70 height 4
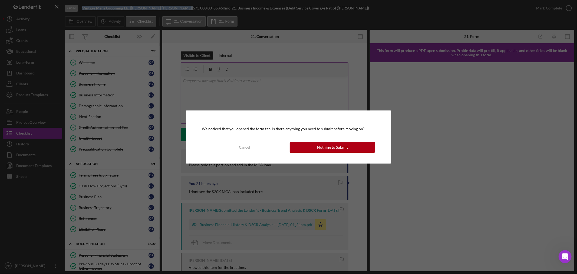
click at [327, 146] on div "Nothing to Submit" at bounding box center [332, 147] width 31 height 11
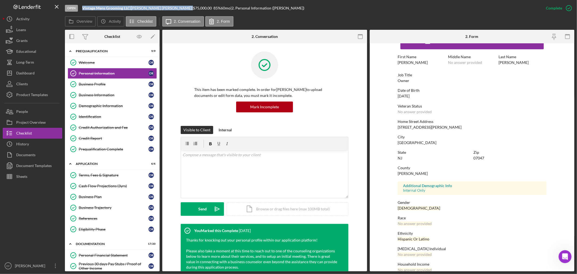
scroll to position [25, 0]
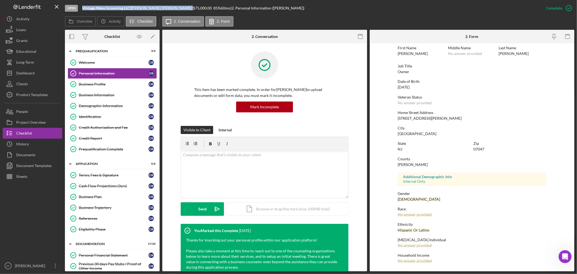
click at [142, 6] on div "[PERSON_NAME] |" at bounding box center [162, 8] width 62 height 4
click at [103, 117] on div "Identification" at bounding box center [114, 116] width 70 height 4
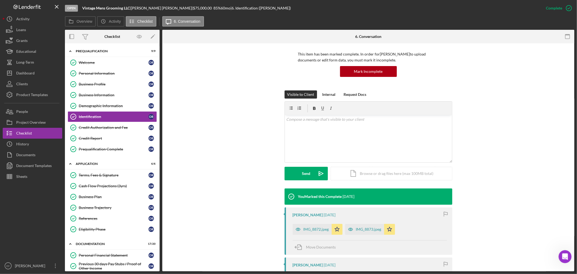
scroll to position [90, 0]
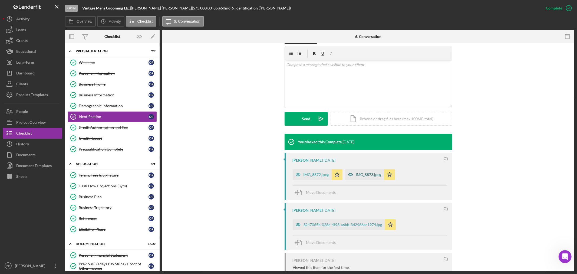
click at [358, 175] on div "IMG_8873.jpeg" at bounding box center [368, 174] width 25 height 4
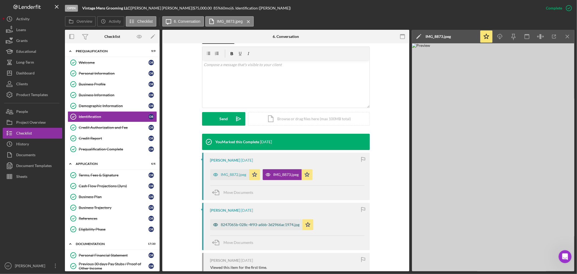
click at [252, 225] on div "8247065b-028c-4f93-a6bb-3d2966ac1974.jpg" at bounding box center [260, 224] width 79 height 4
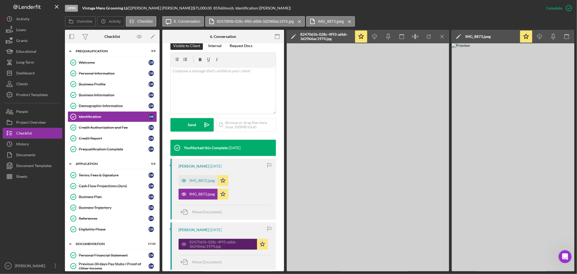
scroll to position [96, 0]
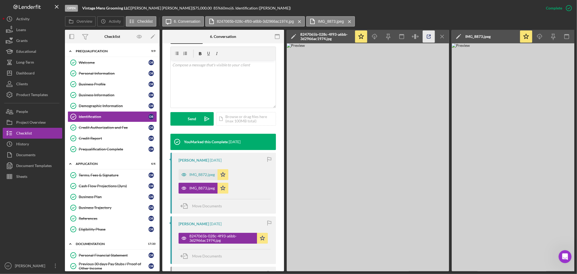
click at [429, 34] on icon "button" at bounding box center [429, 37] width 12 height 12
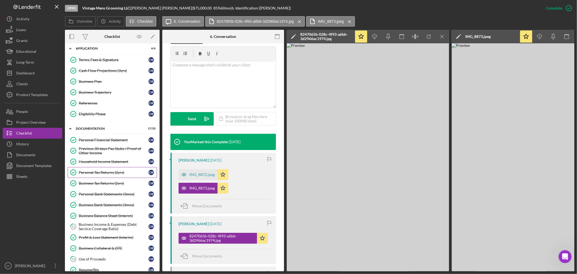
scroll to position [210, 0]
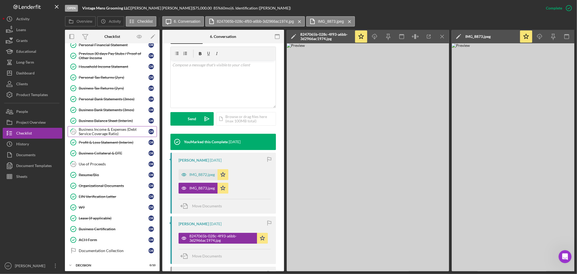
click at [90, 130] on div "Business Income & Expenses (Debt Service Coverage Ratio)" at bounding box center [114, 131] width 70 height 9
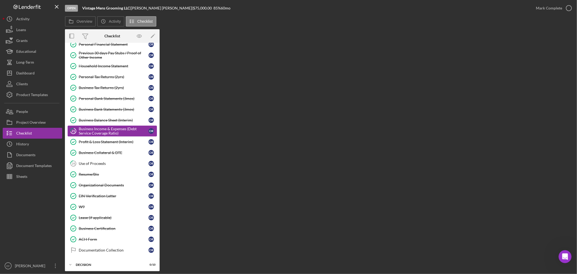
click at [123, 133] on div "Business Income & Expenses (Debt Service Coverage Ratio)" at bounding box center [114, 131] width 70 height 9
click at [120, 142] on div "Profit & Loss Statement (Interim)" at bounding box center [114, 142] width 70 height 4
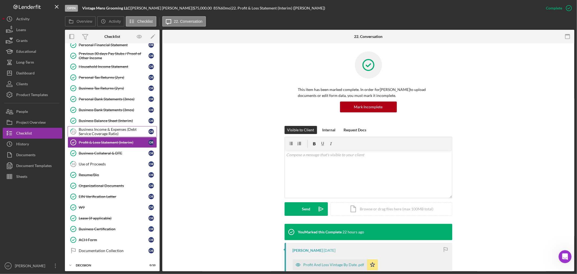
click at [113, 131] on div "Business Income & Expenses (Debt Service Coverage Ratio)" at bounding box center [114, 131] width 70 height 9
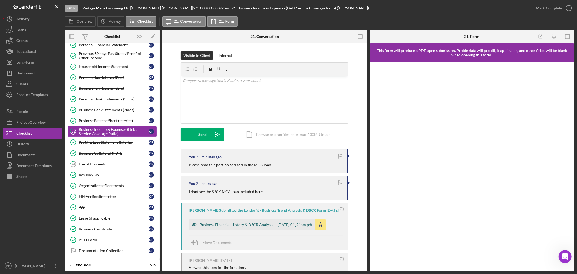
click at [240, 225] on div "Business Financial History & DSCR Analysis -- [DATE] 01_24pm.pdf" at bounding box center [256, 224] width 113 height 4
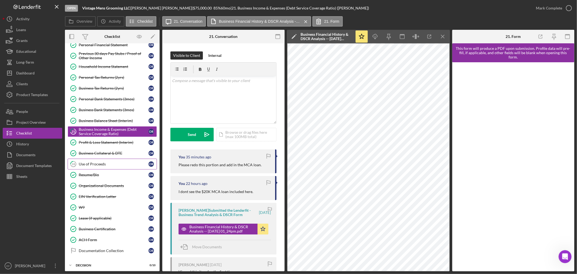
click at [86, 163] on div "Use of Proceeds" at bounding box center [114, 164] width 70 height 4
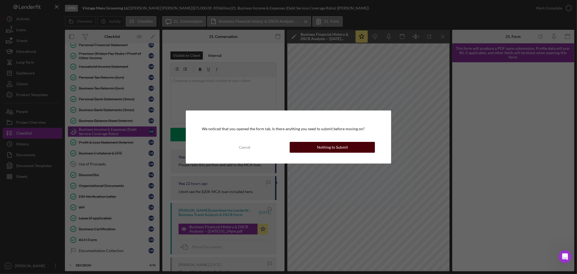
click at [350, 148] on button "Nothing to Submit" at bounding box center [332, 147] width 85 height 11
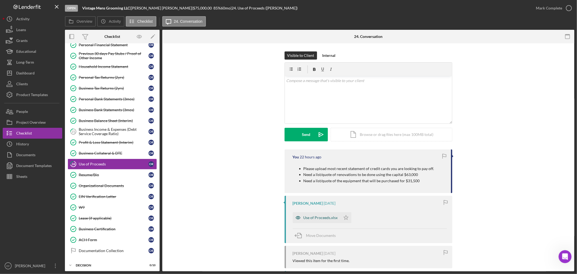
click at [311, 216] on div "Use of Proceeds.xlsx" at bounding box center [321, 217] width 34 height 4
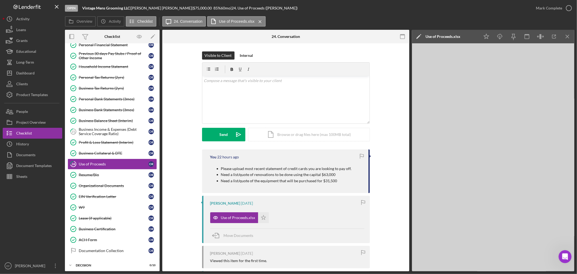
click at [391, 212] on div "You 22 hours ago Please upload most recent statement of credit cards you are lo…" at bounding box center [285, 248] width 231 height 199
click at [89, 114] on link "Business Bank Statements (3mos) Business Bank Statements (3mos) O R" at bounding box center [112, 109] width 89 height 11
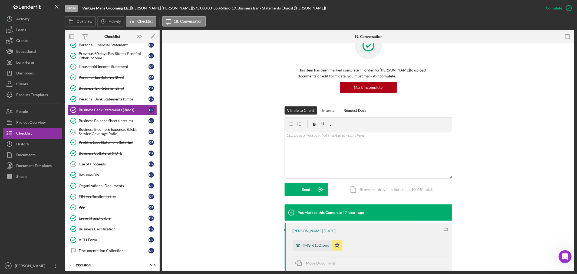
scroll to position [30, 0]
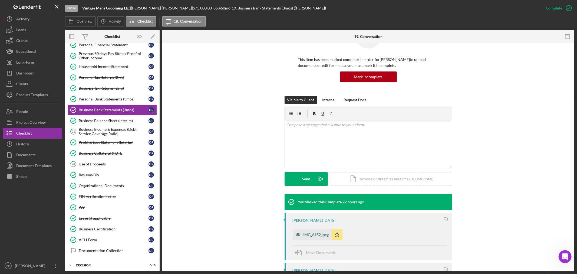
click at [319, 232] on div "IMG_6152.jpeg" at bounding box center [312, 234] width 39 height 11
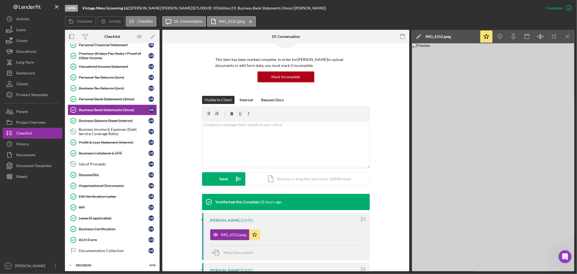
click at [168, 187] on div "This item has been marked complete. In order for [PERSON_NAME] to upload docume…" at bounding box center [285, 255] width 247 height 485
click at [121, 166] on div "Use of Proceeds" at bounding box center [114, 164] width 70 height 4
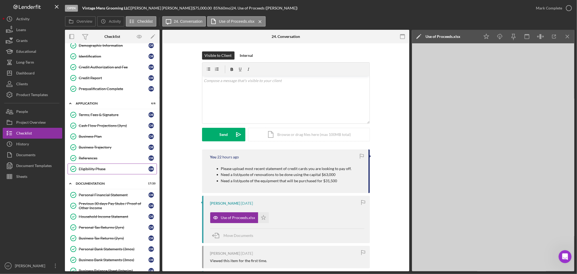
scroll to position [60, 0]
click at [101, 125] on div "Cash Flow Projections (3yrs)" at bounding box center [114, 126] width 70 height 4
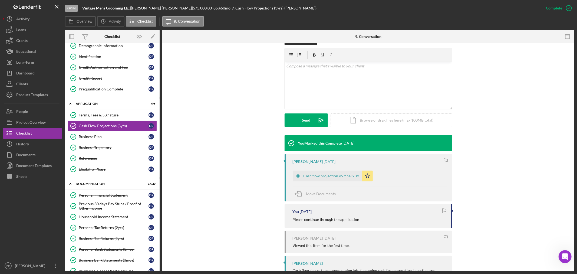
scroll to position [90, 0]
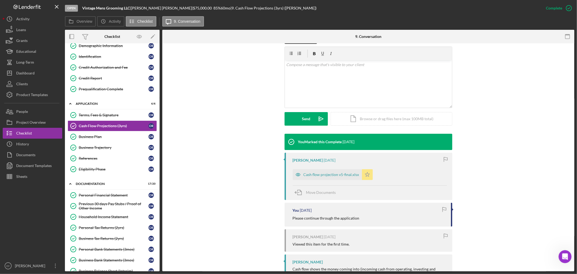
click at [366, 175] on icon "Icon/Star" at bounding box center [367, 174] width 11 height 11
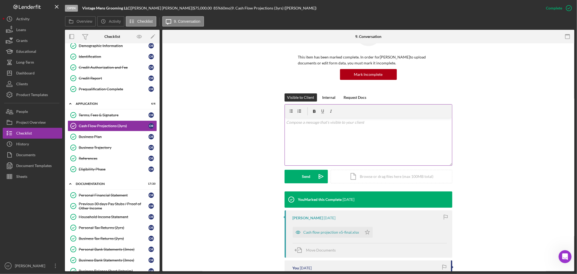
scroll to position [30, 0]
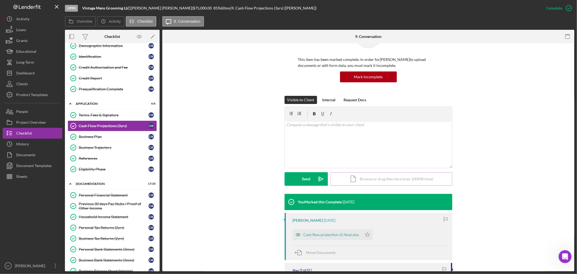
click at [383, 179] on div "Icon/Document Browse or drag files here (max 100MB total) Tap to choose files o…" at bounding box center [392, 179] width 122 height 14
click at [308, 177] on div "Upload" at bounding box center [306, 179] width 12 height 14
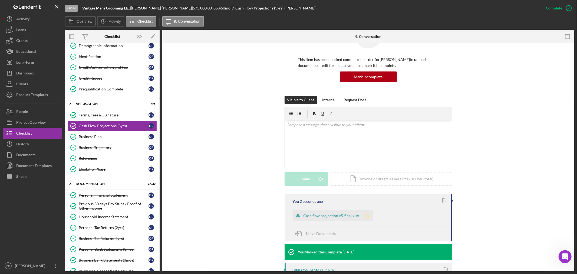
click at [364, 215] on icon "Icon/Star" at bounding box center [367, 215] width 11 height 11
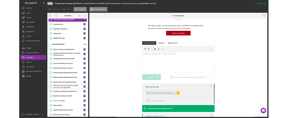
scroll to position [150, 0]
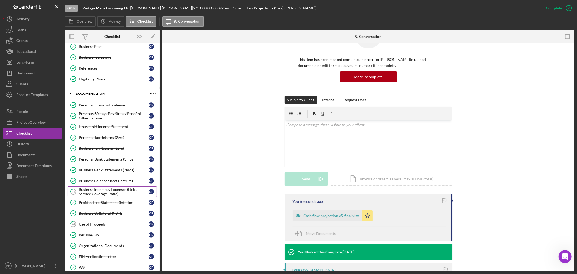
click at [100, 196] on div "Business Income & Expenses (Debt Service Coverage Ratio)" at bounding box center [114, 191] width 70 height 9
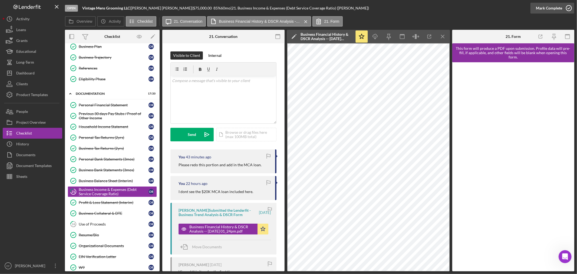
click at [545, 5] on div "Mark Complete" at bounding box center [549, 8] width 26 height 11
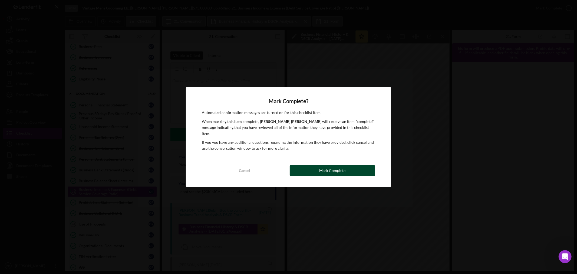
click at [345, 165] on div "Mark Complete" at bounding box center [332, 170] width 26 height 11
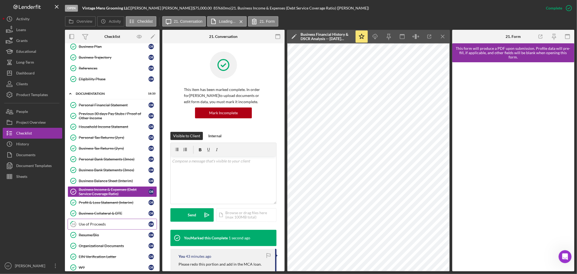
click at [89, 225] on div "Use of Proceeds" at bounding box center [114, 224] width 70 height 4
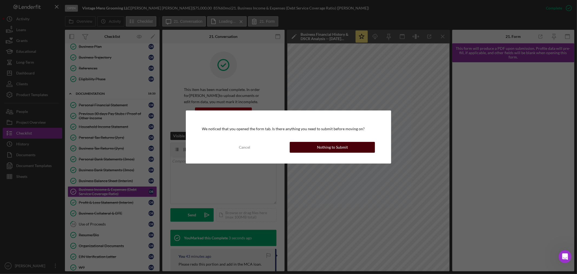
click at [333, 145] on div "Nothing to Submit" at bounding box center [332, 147] width 31 height 11
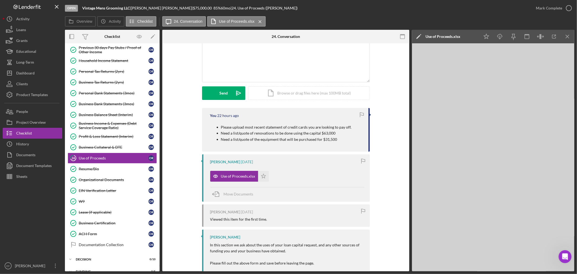
scroll to position [86, 0]
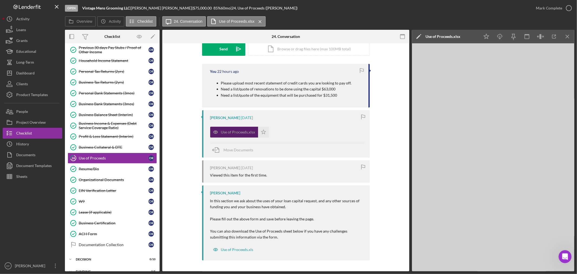
click at [245, 132] on div "Use of Proceeds.xlsx" at bounding box center [238, 132] width 34 height 4
click at [239, 248] on div "Use of Proceeds.xls" at bounding box center [237, 249] width 32 height 4
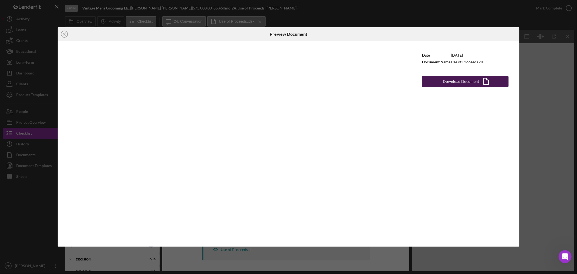
click at [461, 81] on div "Download Document" at bounding box center [461, 81] width 36 height 11
click at [63, 34] on icon "Icon/Close" at bounding box center [65, 34] width 14 height 14
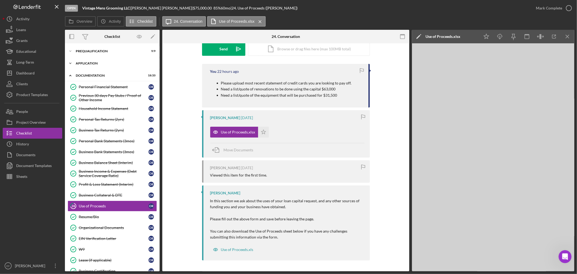
click at [88, 64] on div "Application" at bounding box center [114, 63] width 77 height 3
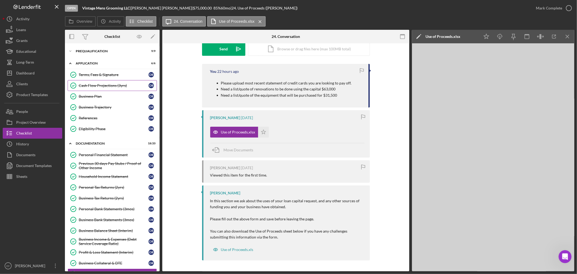
click at [94, 85] on div "Cash Flow Projections (3yrs)" at bounding box center [114, 85] width 70 height 4
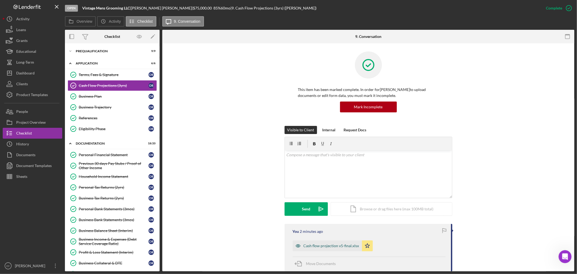
click at [314, 244] on div "Cash flow projection v5-final.xlsx" at bounding box center [332, 246] width 56 height 4
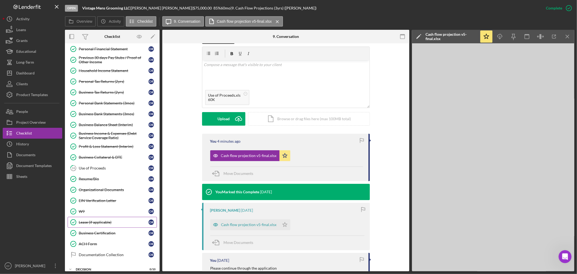
scroll to position [120, 0]
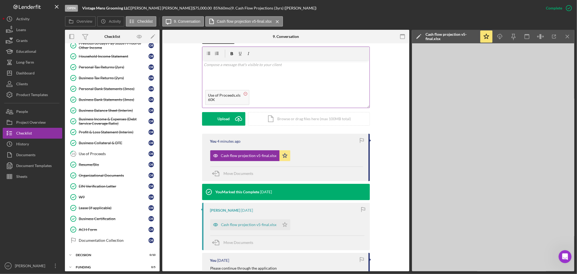
click at [244, 93] on circle at bounding box center [245, 93] width 3 height 3
click at [98, 151] on link "24 Use of Proceeds O R" at bounding box center [112, 153] width 89 height 11
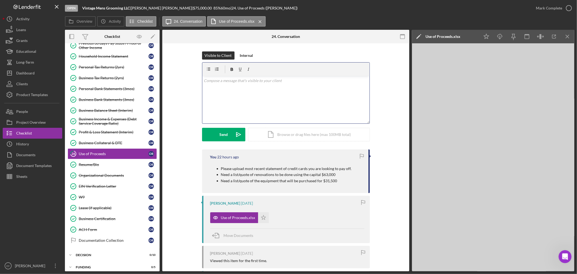
click at [320, 87] on div "v Color teal Color pink Remove color Add row above Add row below Add column bef…" at bounding box center [285, 99] width 167 height 47
click at [220, 132] on div "Upload" at bounding box center [224, 135] width 12 height 14
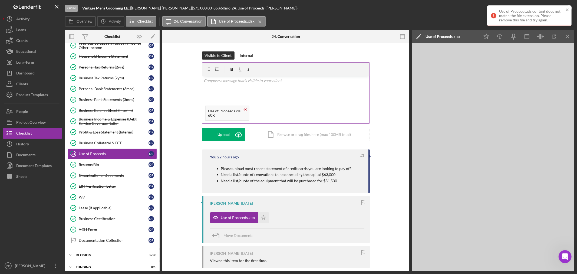
click at [244, 109] on circle at bounding box center [245, 109] width 3 height 3
drag, startPoint x: 392, startPoint y: 163, endPoint x: 393, endPoint y: 156, distance: 7.0
click at [393, 163] on div "You 22 hours ago Please upload most recent statement of credit cards you are lo…" at bounding box center [285, 248] width 231 height 199
drag, startPoint x: 569, startPoint y: 9, endPoint x: 401, endPoint y: 71, distance: 178.9
click at [567, 9] on icon "close" at bounding box center [568, 10] width 4 height 4
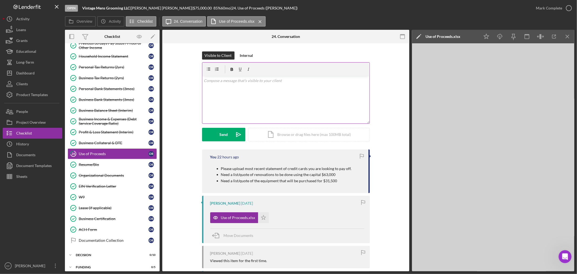
click at [173, 198] on div "You 22 hours ago Please upload most recent statement of credit cards you are lo…" at bounding box center [285, 248] width 231 height 199
click at [286, 132] on div "Icon/Document Browse or drag files here (max 100MB total) Tap to choose files o…" at bounding box center [309, 135] width 122 height 14
click at [222, 134] on div "Upload" at bounding box center [224, 135] width 12 height 14
click at [245, 110] on rect at bounding box center [246, 109] width 2 height 0
click at [210, 135] on button "Upload Icon/Upload" at bounding box center [223, 135] width 43 height 14
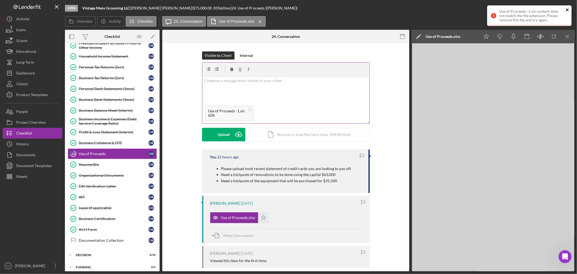
click at [569, 9] on icon "close" at bounding box center [567, 9] width 3 height 3
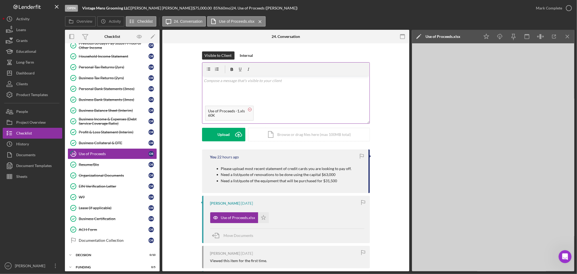
click at [248, 110] on circle at bounding box center [249, 109] width 3 height 3
click at [252, 93] on div "v Color teal Color pink Remove color Add row above Add row below Add column bef…" at bounding box center [285, 99] width 167 height 47
click at [215, 134] on button "Upload Icon/Upload" at bounding box center [223, 135] width 43 height 14
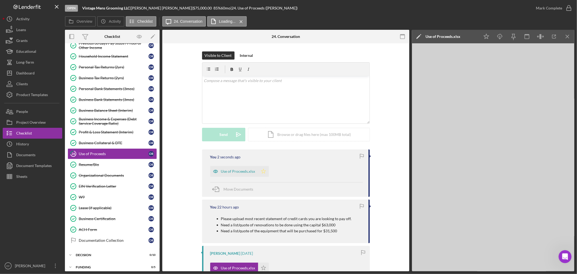
click at [264, 171] on polygon "button" at bounding box center [263, 171] width 5 height 4
click at [547, 7] on div "Mark Complete" at bounding box center [549, 8] width 26 height 11
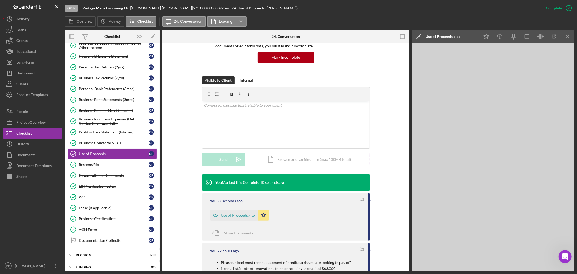
scroll to position [120, 0]
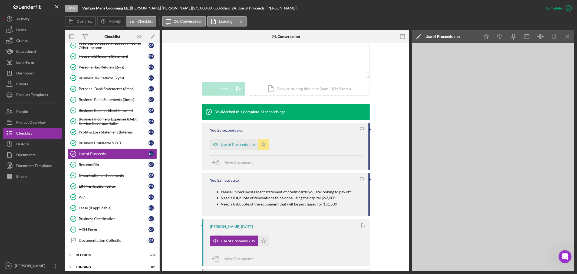
click at [233, 144] on div "Use of Proceeds.xlsx" at bounding box center [238, 144] width 34 height 4
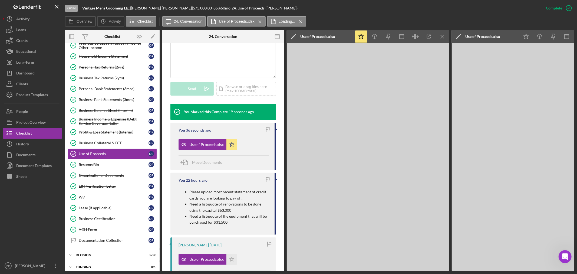
scroll to position [0, 40]
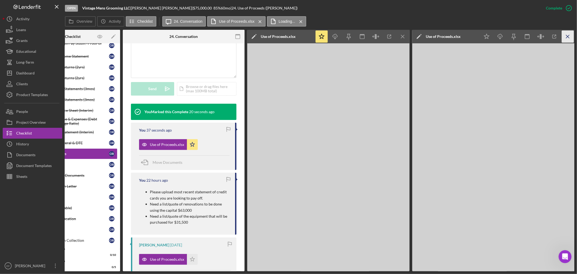
click at [569, 37] on icon "Icon/Menu Close" at bounding box center [568, 37] width 12 height 12
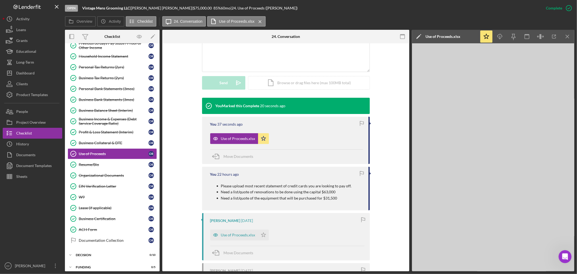
scroll to position [120, 0]
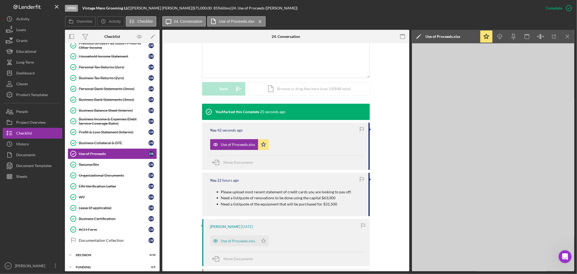
drag, startPoint x: 379, startPoint y: 66, endPoint x: 524, endPoint y: 25, distance: 151.1
click at [378, 65] on div "Visible to Client Internal v Color teal Color pink Remove color Add row above A…" at bounding box center [285, 55] width 231 height 98
click at [108, 110] on div "Business Balance Sheet (Interim)" at bounding box center [114, 110] width 70 height 4
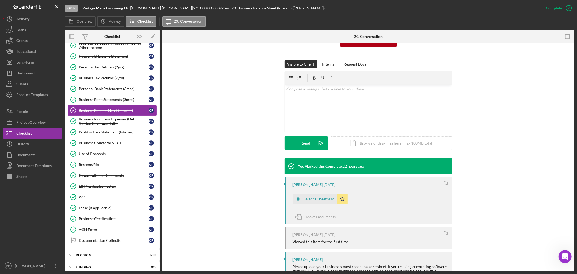
scroll to position [120, 0]
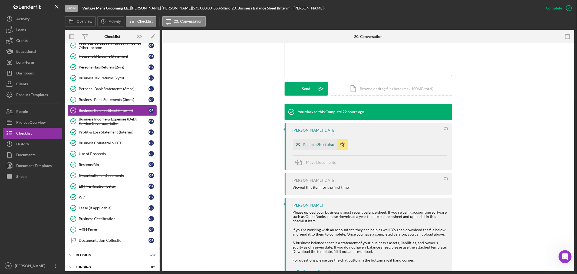
click at [310, 143] on div "Balance Sheet.xlsx" at bounding box center [319, 144] width 31 height 4
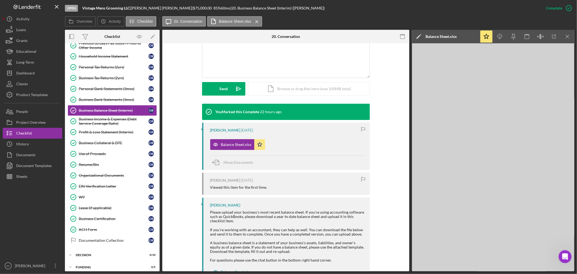
click at [83, 6] on b "Vintage Mens Grooming LLC" at bounding box center [106, 8] width 48 height 5
drag, startPoint x: 82, startPoint y: 6, endPoint x: 130, endPoint y: 8, distance: 48.5
click at [130, 8] on div "Vintage Mens Grooming LLC |" at bounding box center [106, 8] width 49 height 4
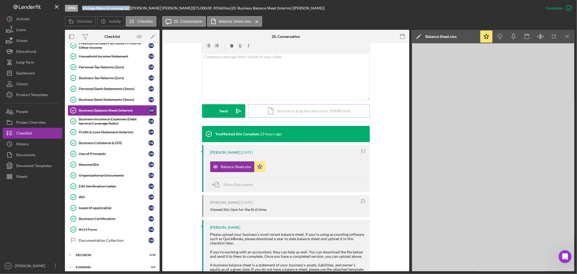
scroll to position [0, 0]
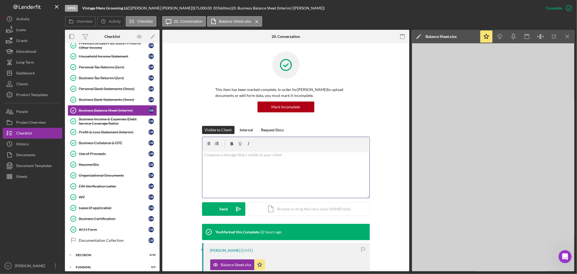
drag, startPoint x: 292, startPoint y: 174, endPoint x: 296, endPoint y: 172, distance: 4.8
click at [292, 173] on div "v Color teal Color pink Remove color Add row above Add row below Add column bef…" at bounding box center [285, 173] width 167 height 47
click at [215, 210] on button "Upload Icon/Upload" at bounding box center [223, 209] width 43 height 14
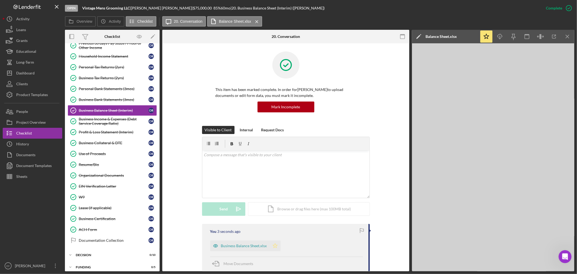
click at [272, 244] on icon "Icon/Star" at bounding box center [275, 245] width 11 height 11
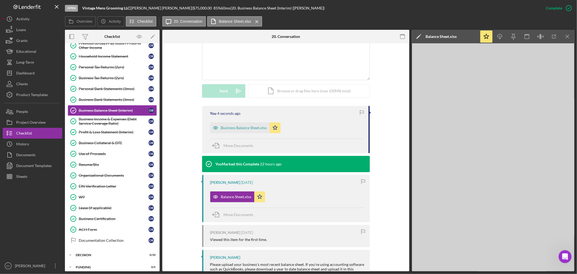
scroll to position [120, 0]
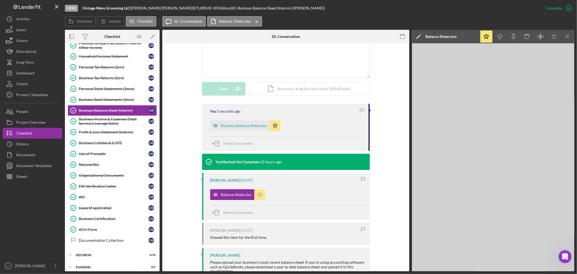
click at [255, 194] on icon "Icon/Star" at bounding box center [259, 194] width 11 height 11
click at [91, 128] on link "Profit & Loss Statement (Interim) Profit & Loss Statement (Interim) O R" at bounding box center [112, 132] width 89 height 11
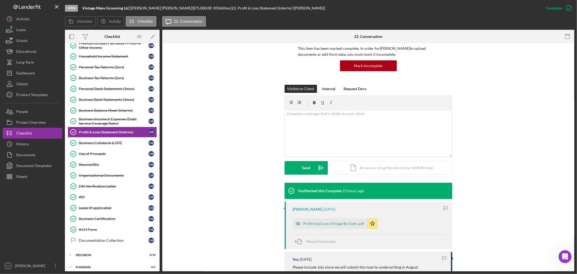
scroll to position [90, 0]
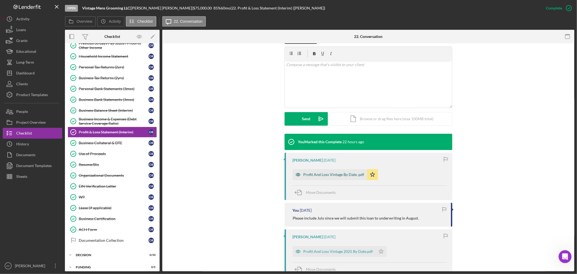
click at [312, 173] on div "Profit And Loss Vintage By Date .pdf" at bounding box center [334, 174] width 61 height 4
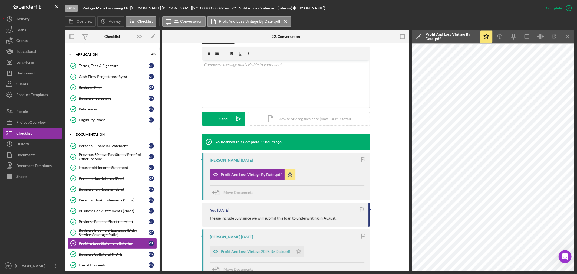
scroll to position [0, 0]
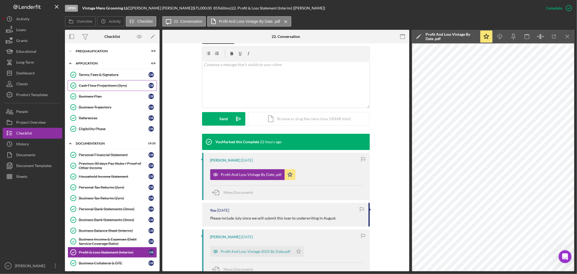
click at [91, 81] on link "Cash Flow Projections (3yrs) Cash Flow Projections ([DEMOGRAPHIC_DATA] R" at bounding box center [112, 85] width 89 height 11
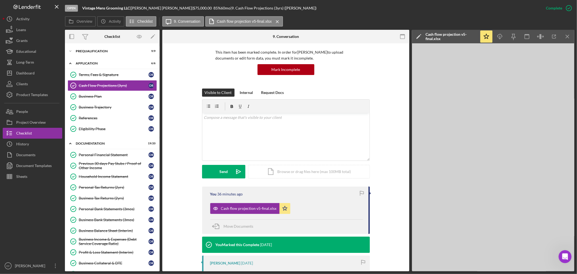
scroll to position [90, 0]
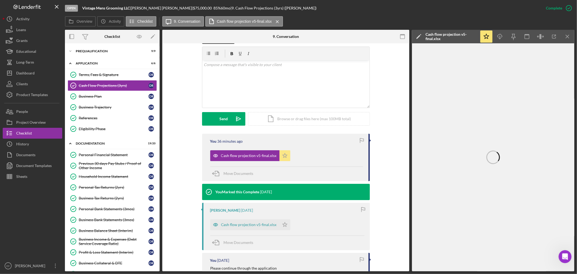
click at [285, 157] on icon "Icon/Star" at bounding box center [285, 155] width 11 height 11
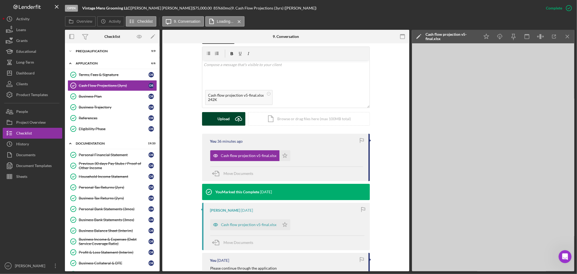
click at [225, 112] on div "Upload" at bounding box center [224, 119] width 12 height 14
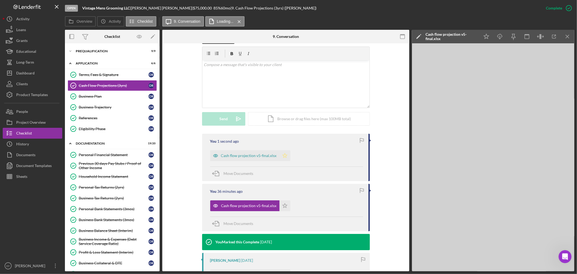
click at [282, 152] on icon "Icon/Star" at bounding box center [285, 155] width 11 height 11
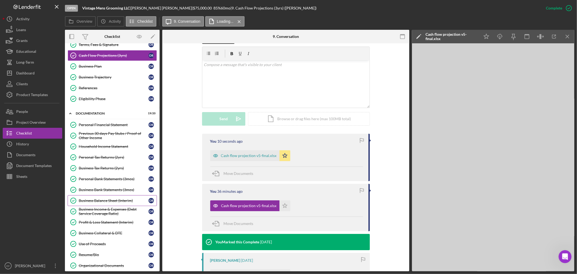
click at [106, 202] on div "Business Balance Sheet (Interim)" at bounding box center [114, 200] width 70 height 4
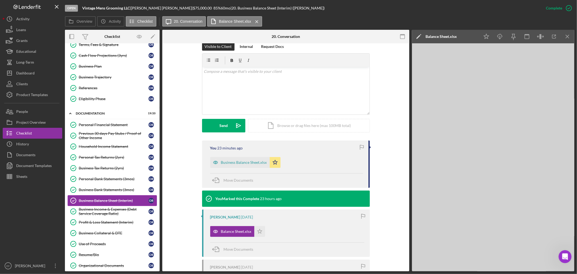
scroll to position [90, 0]
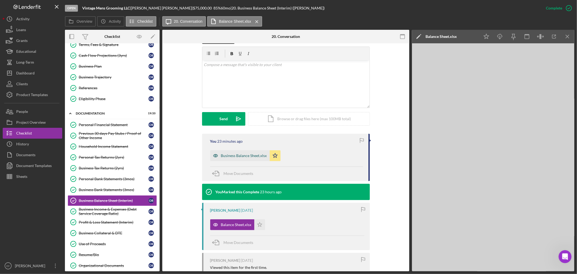
click at [250, 155] on div "Business Balance Sheet.xlsx" at bounding box center [244, 155] width 46 height 4
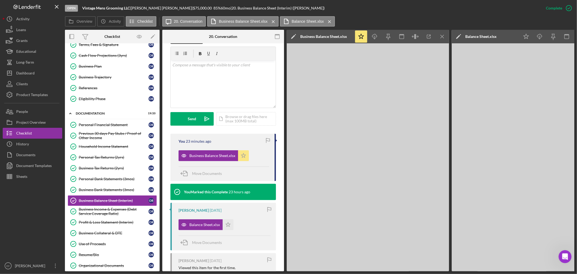
click at [245, 153] on icon "Icon/Star" at bounding box center [243, 155] width 11 height 11
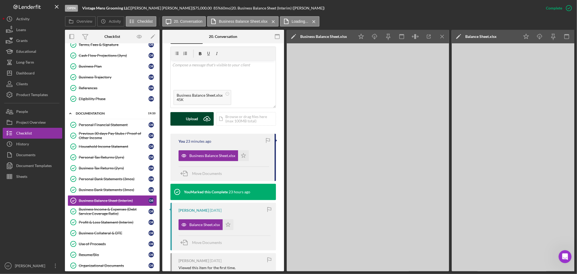
click at [192, 118] on div "Upload" at bounding box center [192, 119] width 12 height 14
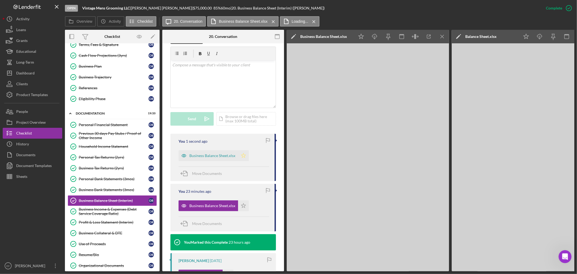
click at [244, 155] on icon "Icon/Star" at bounding box center [243, 155] width 11 height 11
click at [198, 160] on div "Business Balance Sheet.xlsx" at bounding box center [209, 155] width 60 height 11
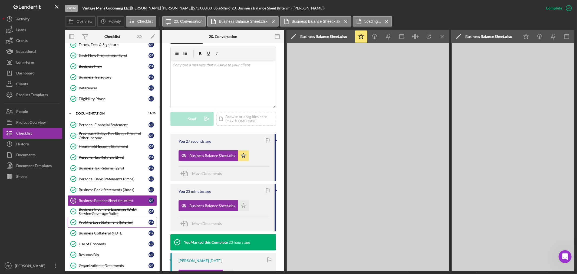
click at [119, 222] on div "Profit & Loss Statement (Interim)" at bounding box center [114, 222] width 70 height 4
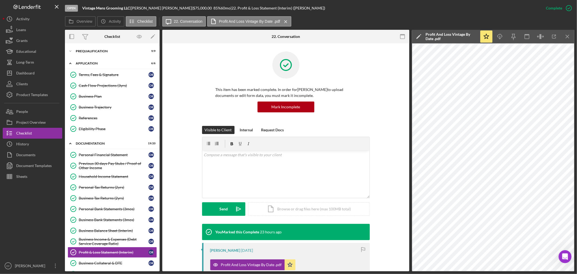
click at [369, 101] on div "This item has been marked complete. In order for [PERSON_NAME] to upload docume…" at bounding box center [285, 88] width 231 height 74
click at [569, 256] on div "Open Intercom Messenger" at bounding box center [565, 256] width 18 height 18
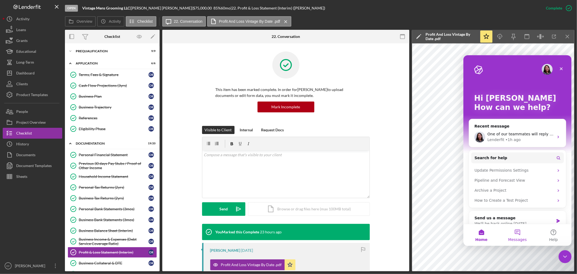
click at [512, 235] on button "Messages" at bounding box center [517, 235] width 36 height 22
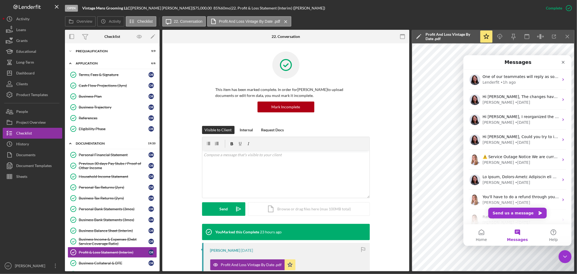
click at [566, 255] on icon "Close Intercom Messenger" at bounding box center [565, 256] width 6 height 6
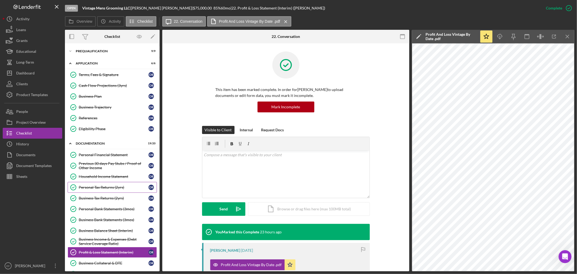
scroll to position [150, 0]
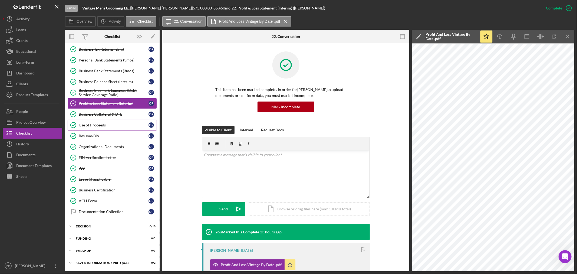
click at [96, 125] on div "Use of Proceeds" at bounding box center [114, 125] width 70 height 4
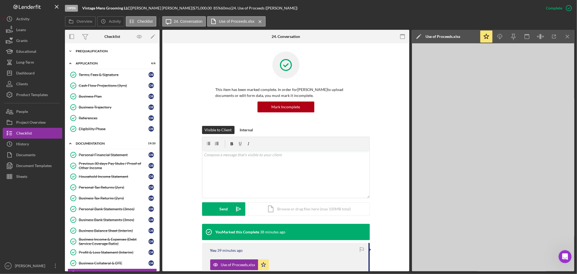
click at [87, 51] on div "Prequalification" at bounding box center [114, 51] width 77 height 3
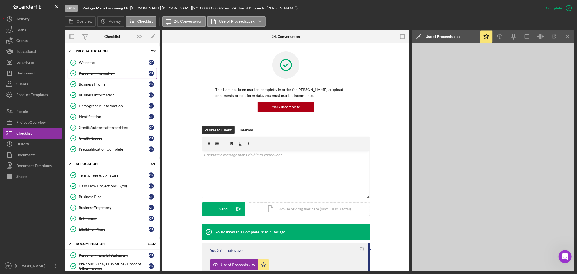
drag, startPoint x: 89, startPoint y: 73, endPoint x: 197, endPoint y: 93, distance: 109.3
click at [90, 71] on div "Personal Information" at bounding box center [114, 73] width 70 height 4
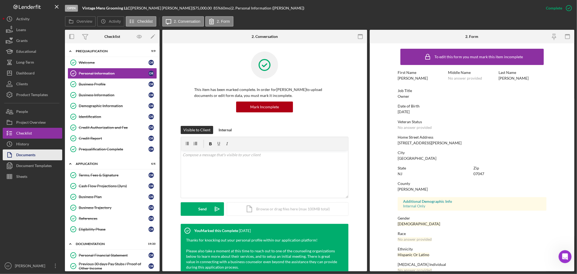
click at [23, 154] on div "Documents" at bounding box center [25, 155] width 19 height 12
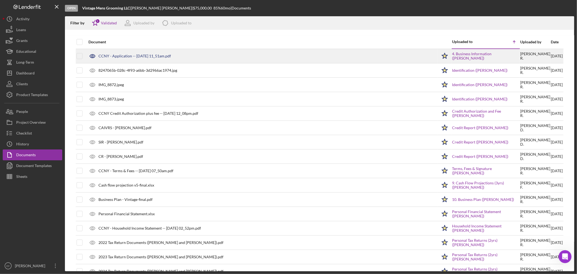
click at [139, 54] on div "CCNY - Application -- [DATE] 11_51am.pdf" at bounding box center [134, 56] width 73 height 4
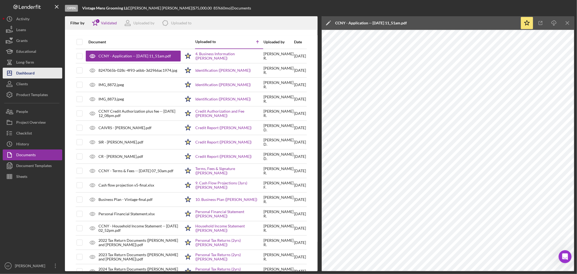
click at [36, 74] on button "Icon/Dashboard Dashboard" at bounding box center [33, 73] width 60 height 11
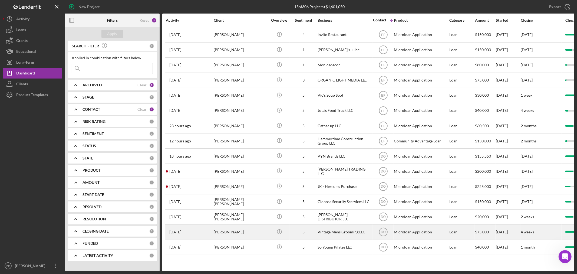
click at [223, 236] on div "[PERSON_NAME]" at bounding box center [241, 232] width 54 height 14
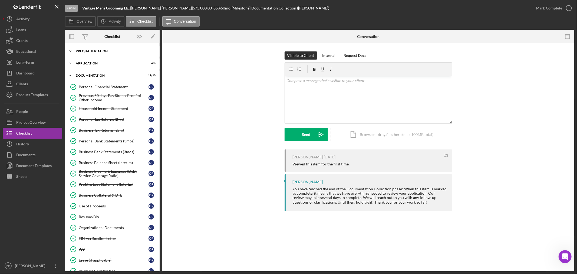
click at [95, 51] on div "Prequalification" at bounding box center [114, 51] width 77 height 3
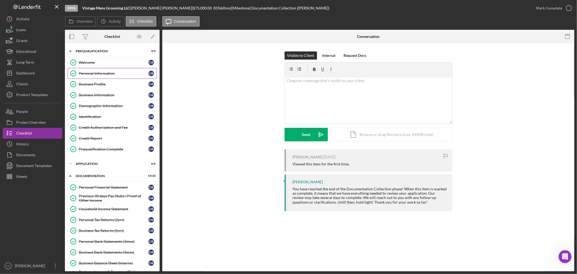
click at [96, 68] on link "Personal Information Personal Information O R" at bounding box center [112, 73] width 89 height 11
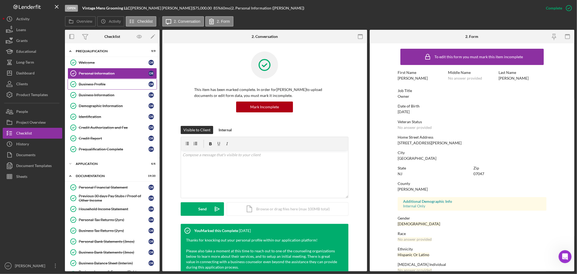
click at [96, 82] on div "Business Profile" at bounding box center [114, 84] width 70 height 4
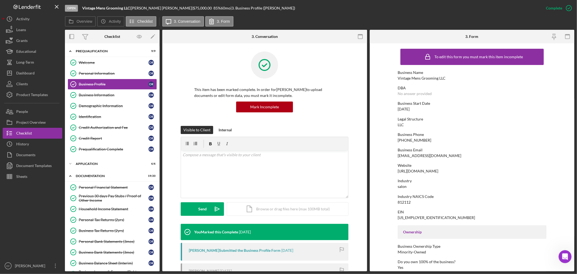
click at [422, 109] on div "Business Start Date [DATE]" at bounding box center [472, 106] width 149 height 10
drag, startPoint x: 396, startPoint y: 109, endPoint x: 426, endPoint y: 108, distance: 29.2
click at [424, 109] on form "To edit this form you must mark this item incomplete Business Name Vintage Mens…" at bounding box center [472, 157] width 205 height 228
drag, startPoint x: 395, startPoint y: 201, endPoint x: 418, endPoint y: 201, distance: 22.7
click at [418, 201] on form "To edit this form you must mark this item incomplete Business Name Vintage Mens…" at bounding box center [472, 157] width 205 height 228
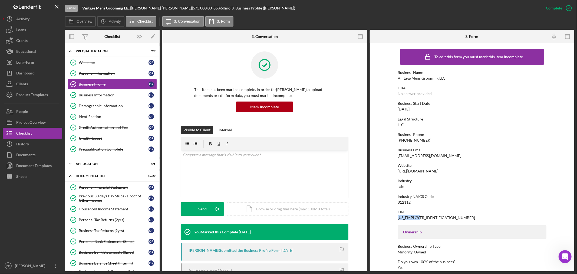
drag, startPoint x: 397, startPoint y: 218, endPoint x: 420, endPoint y: 217, distance: 23.3
click at [420, 217] on div "EIN [US_EMPLOYER_IDENTIFICATION_NUMBER]" at bounding box center [472, 215] width 149 height 10
click at [82, 116] on div "Identification" at bounding box center [114, 116] width 70 height 4
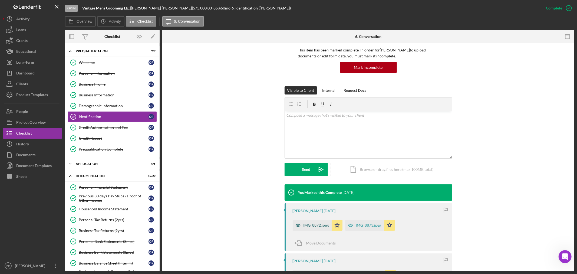
scroll to position [90, 0]
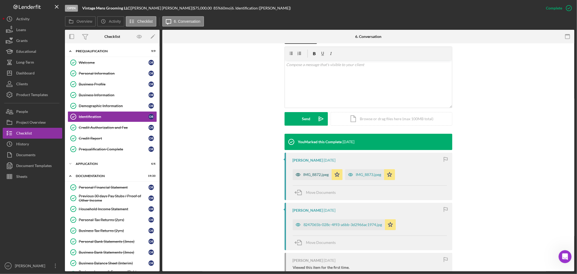
click at [317, 172] on div "IMG_8872.jpeg" at bounding box center [312, 174] width 39 height 11
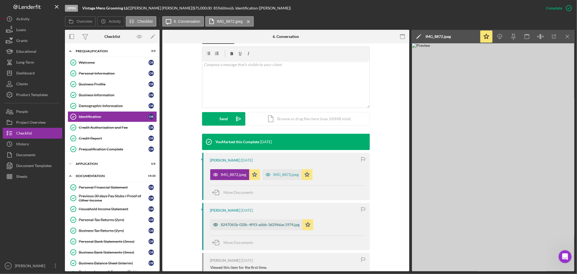
click at [256, 228] on div "8247065b-028c-4f93-a6bb-3d2966ac1974.jpg" at bounding box center [256, 224] width 92 height 11
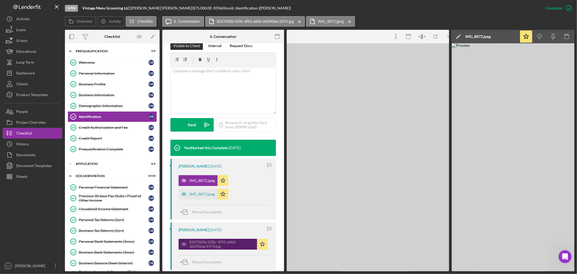
scroll to position [96, 0]
